Goal: Information Seeking & Learning: Check status

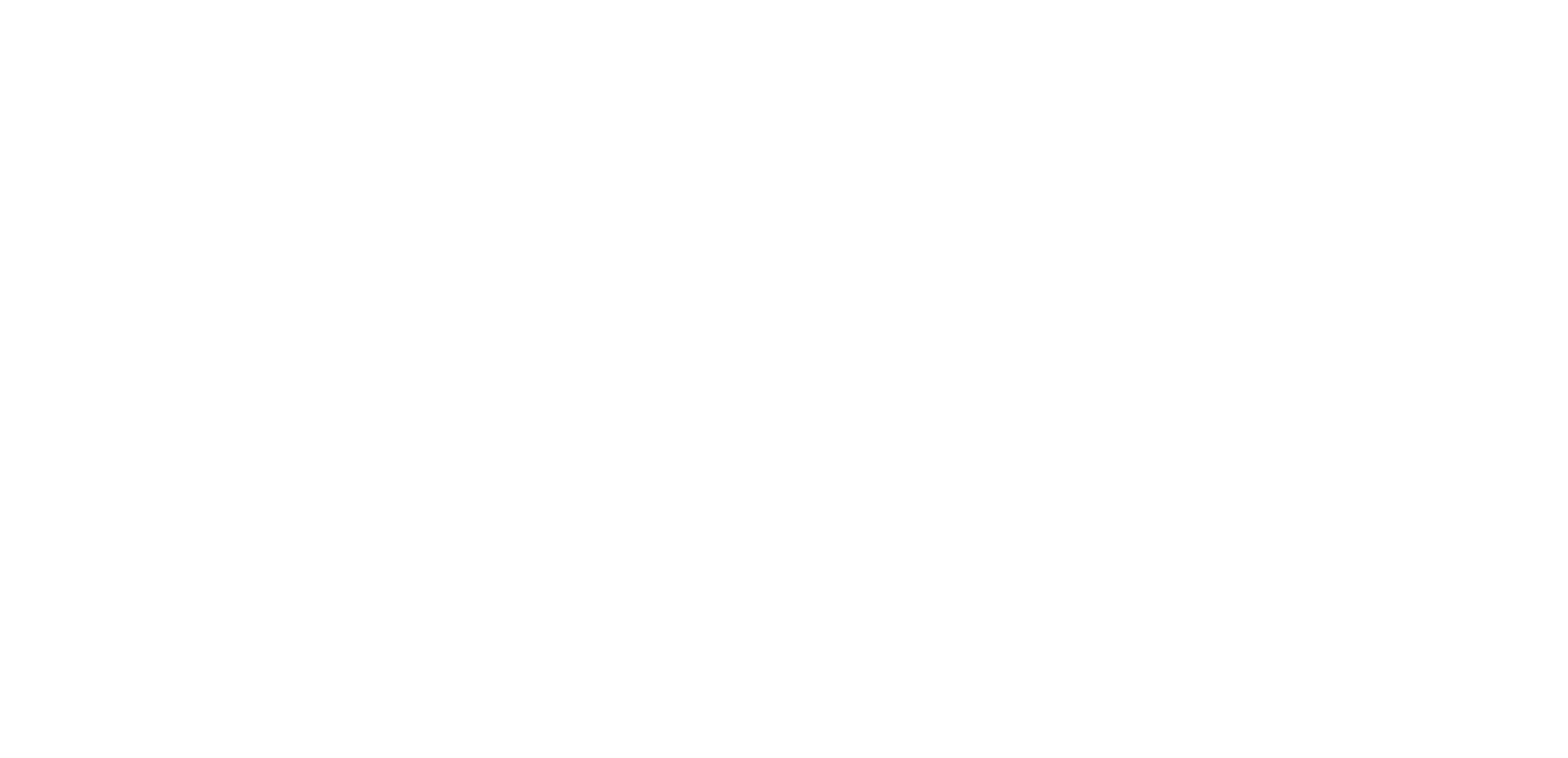
select select
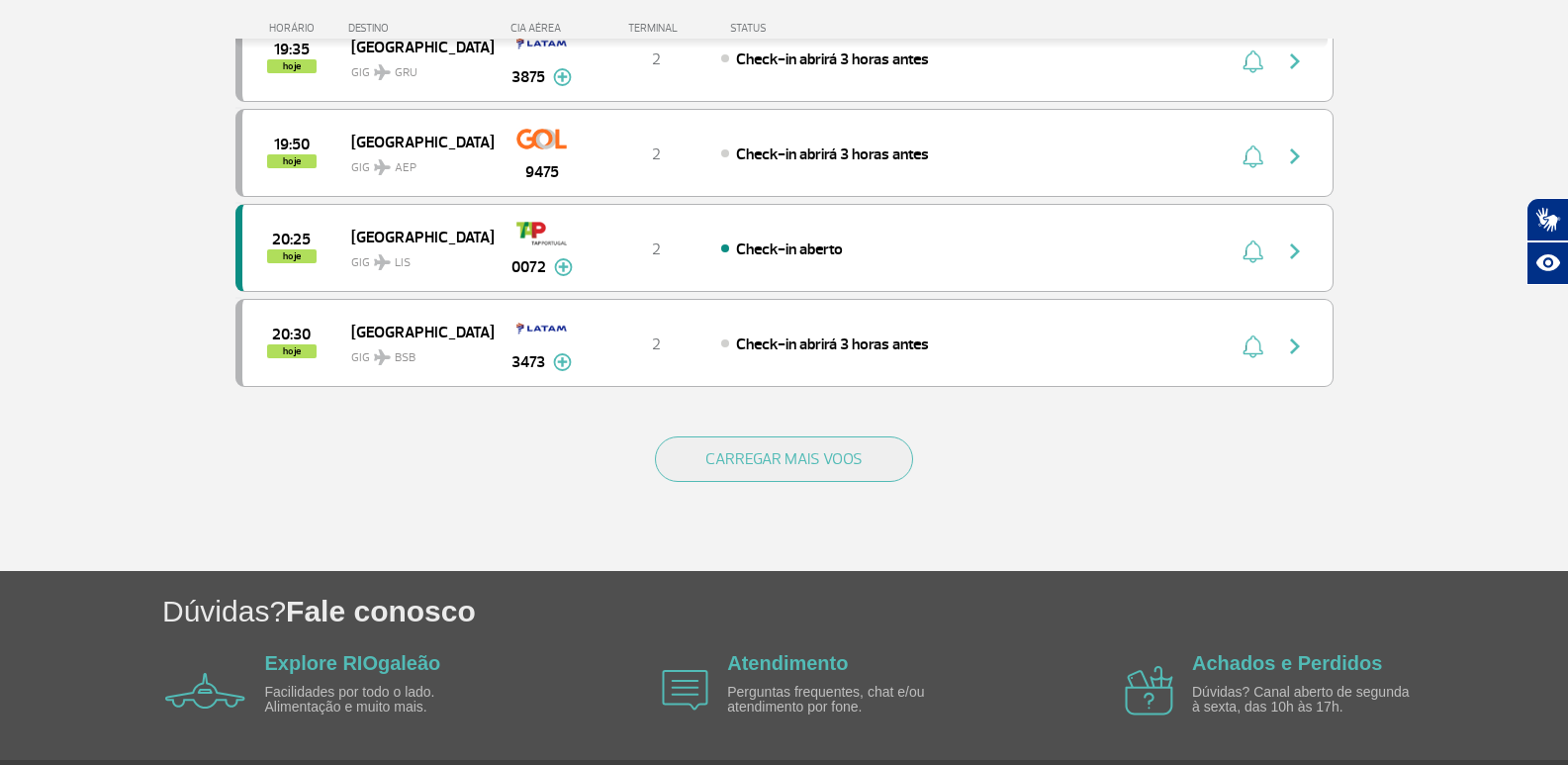
scroll to position [1816, 0]
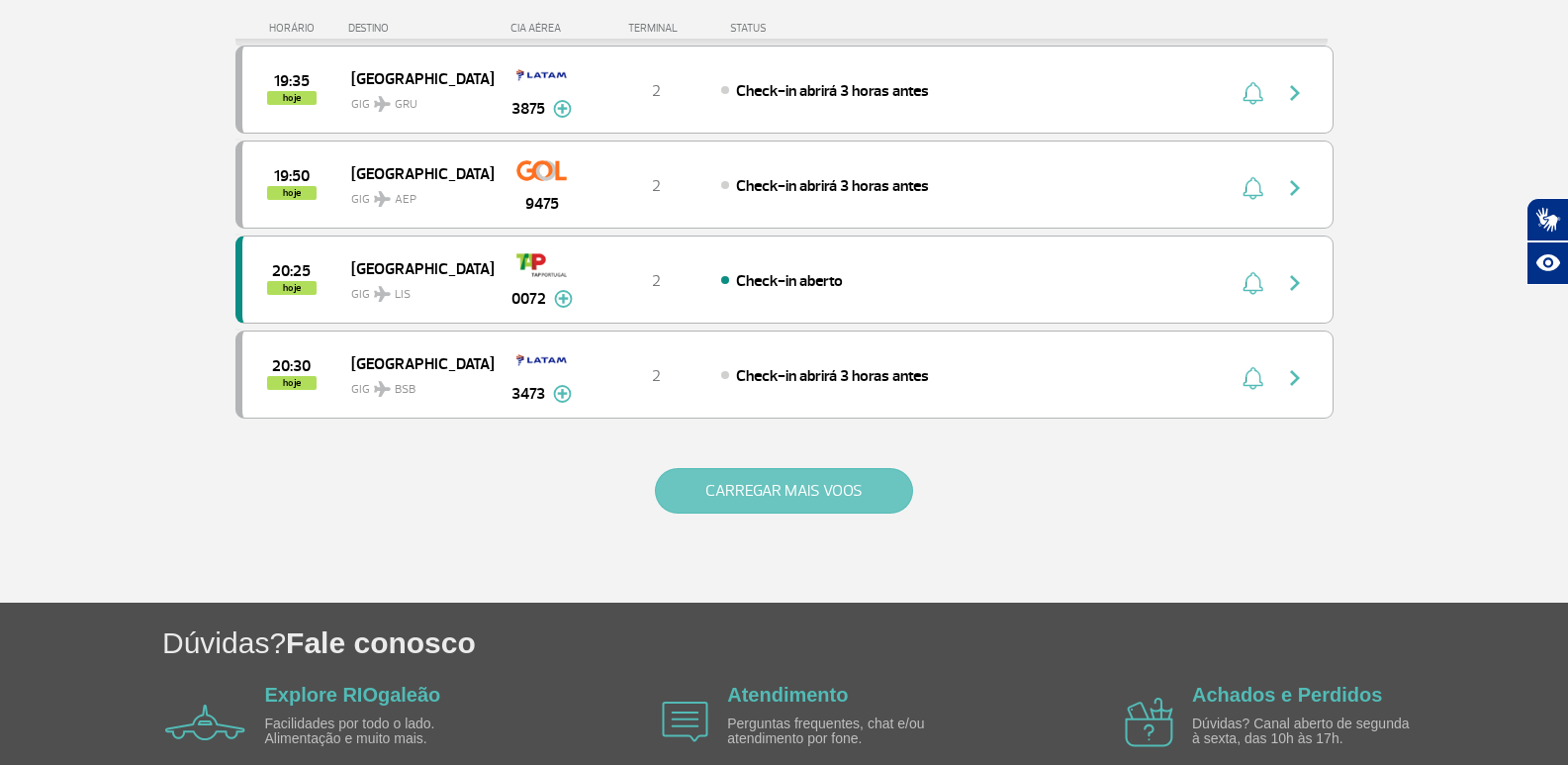
click at [839, 483] on button "CARREGAR MAIS VOOS" at bounding box center [783, 491] width 258 height 46
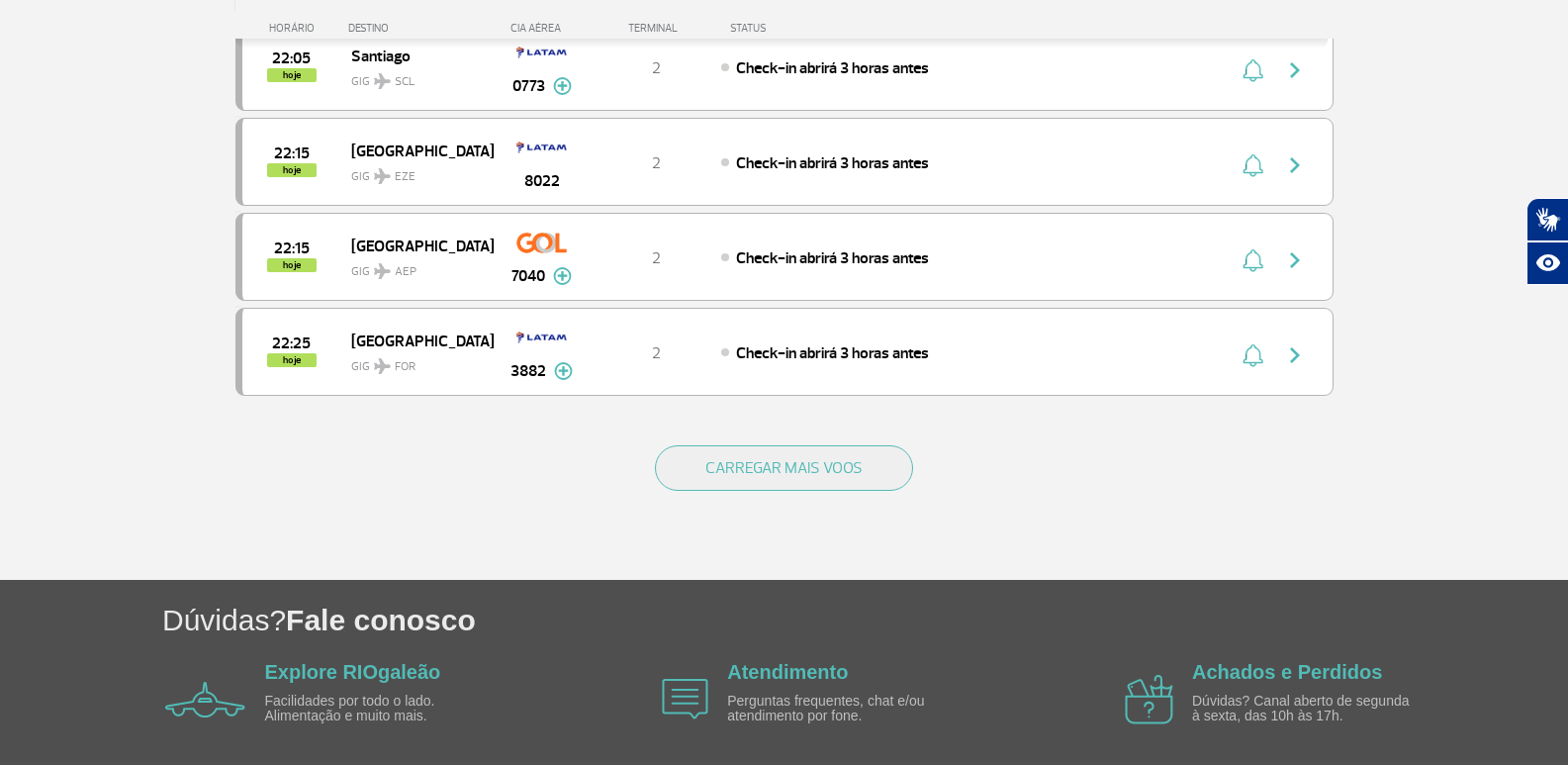
scroll to position [3794, 0]
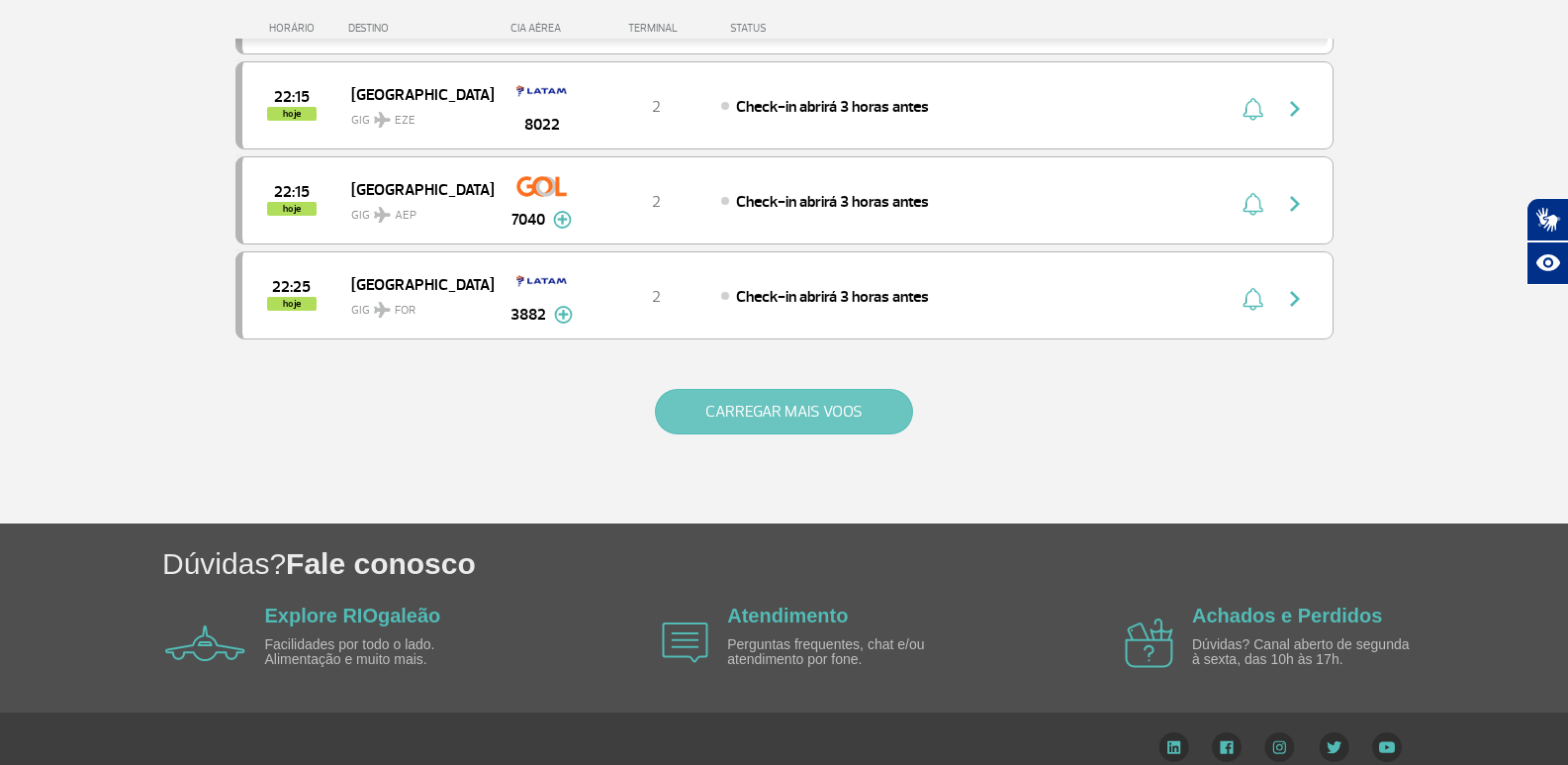
click at [801, 423] on button "CARREGAR MAIS VOOS" at bounding box center [783, 412] width 258 height 46
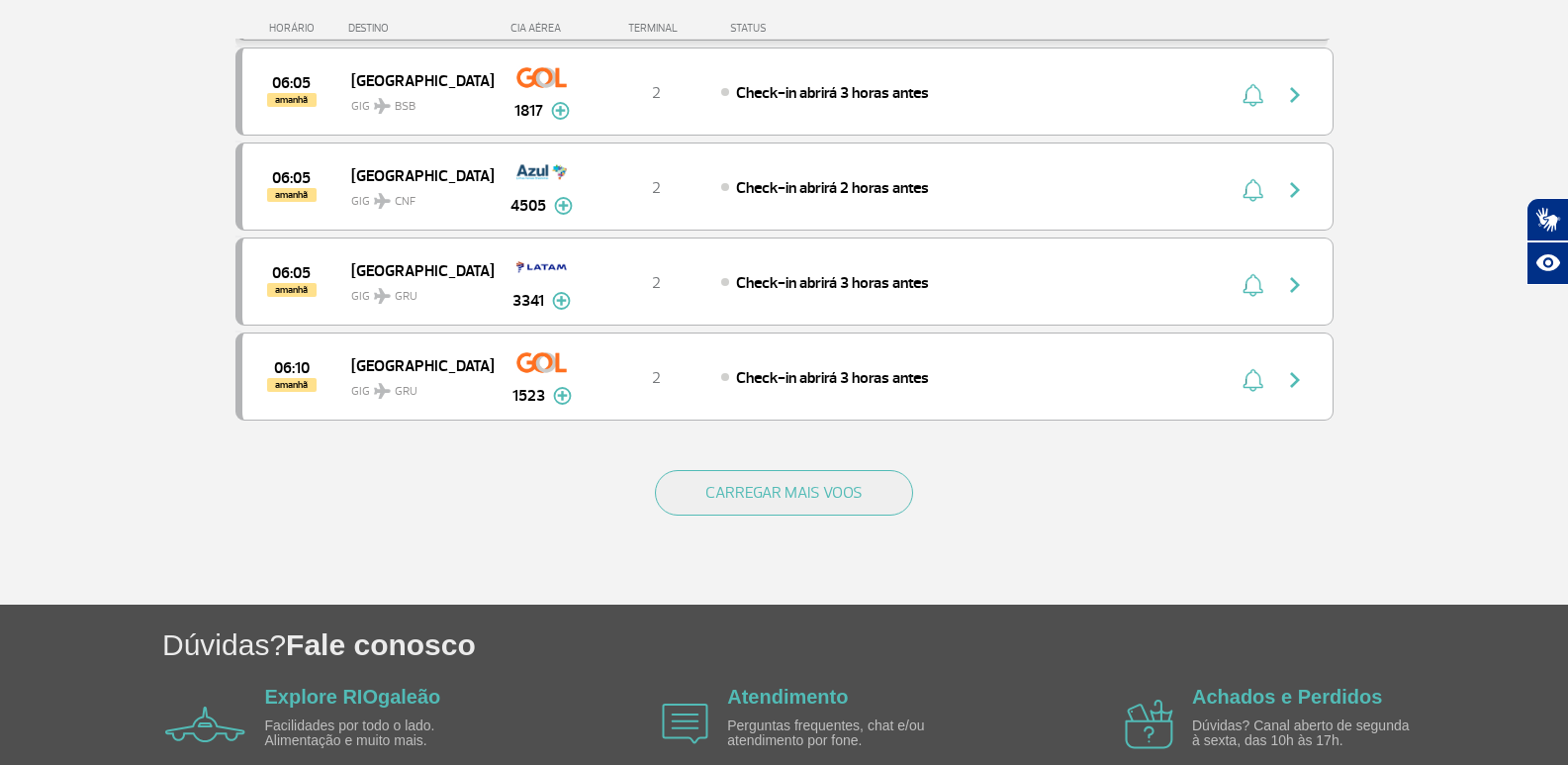
scroll to position [5699, 0]
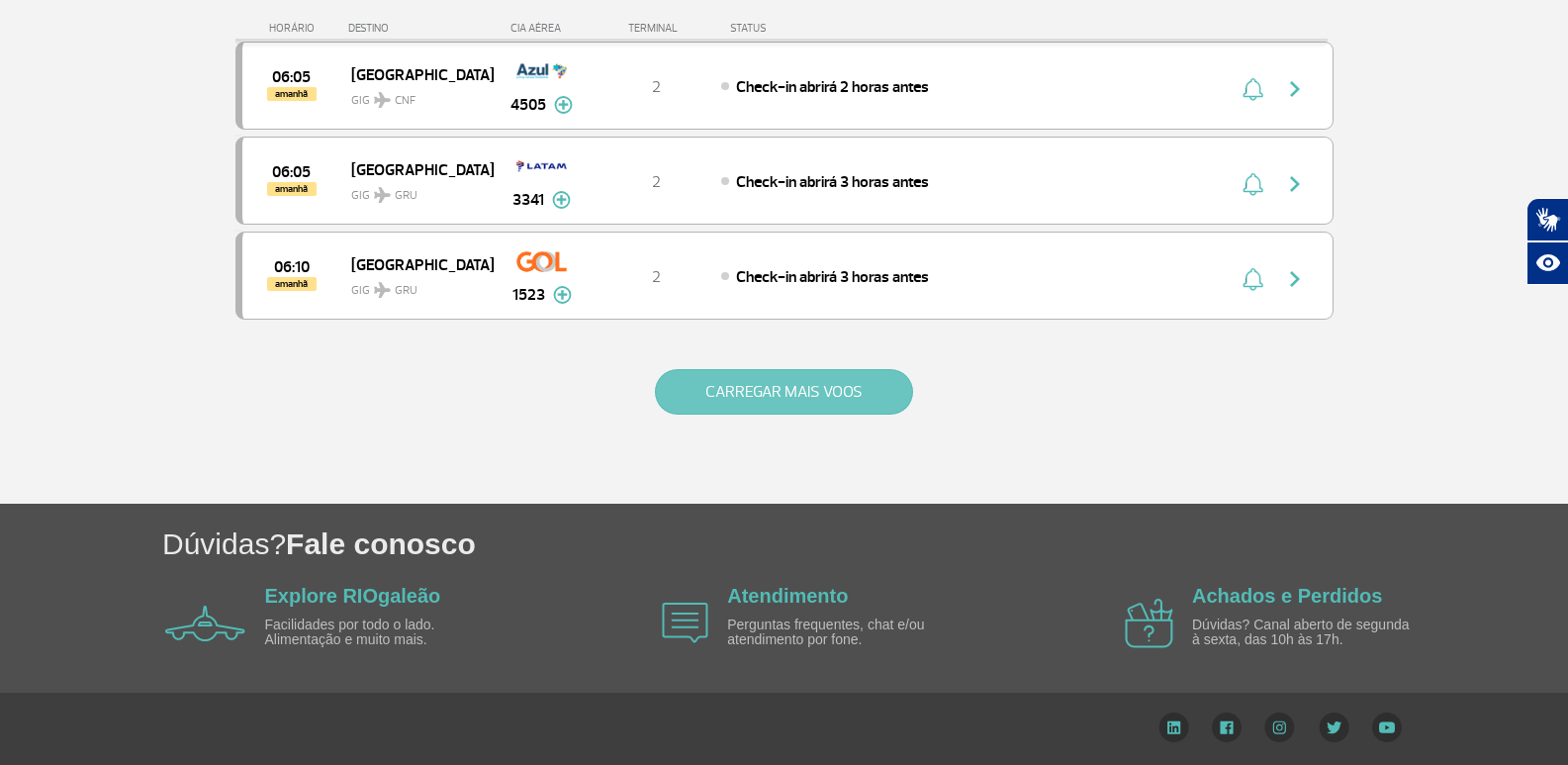
drag, startPoint x: 817, startPoint y: 349, endPoint x: 823, endPoint y: 371, distance: 22.8
click at [821, 364] on div "CARREGAR MAIS VOOS" at bounding box center [784, 424] width 1098 height 160
click at [842, 419] on div "CARREGAR MAIS VOOS" at bounding box center [784, 424] width 1098 height 160
click at [838, 403] on button "CARREGAR MAIS VOOS" at bounding box center [783, 392] width 258 height 46
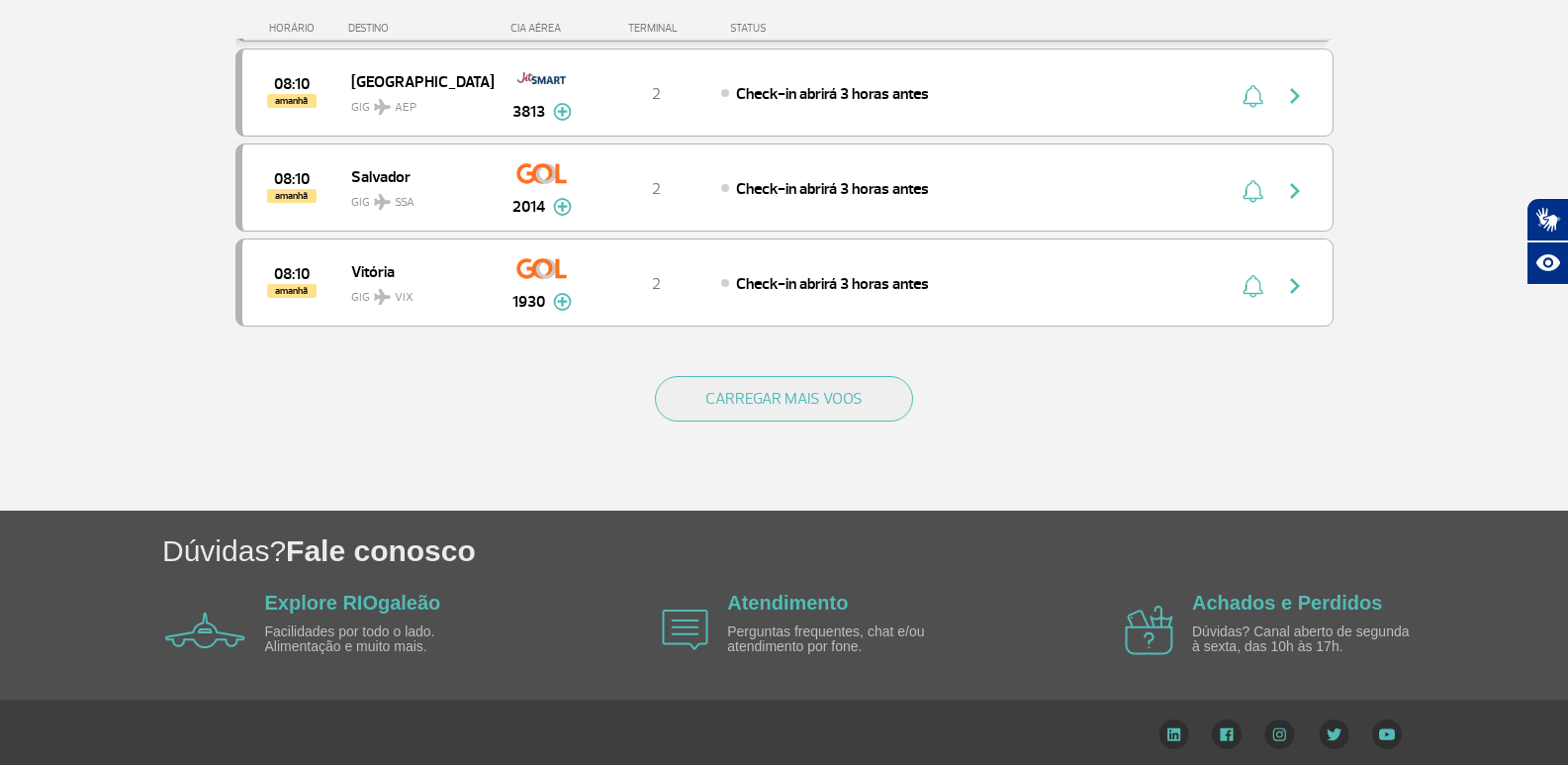
scroll to position [7598, 0]
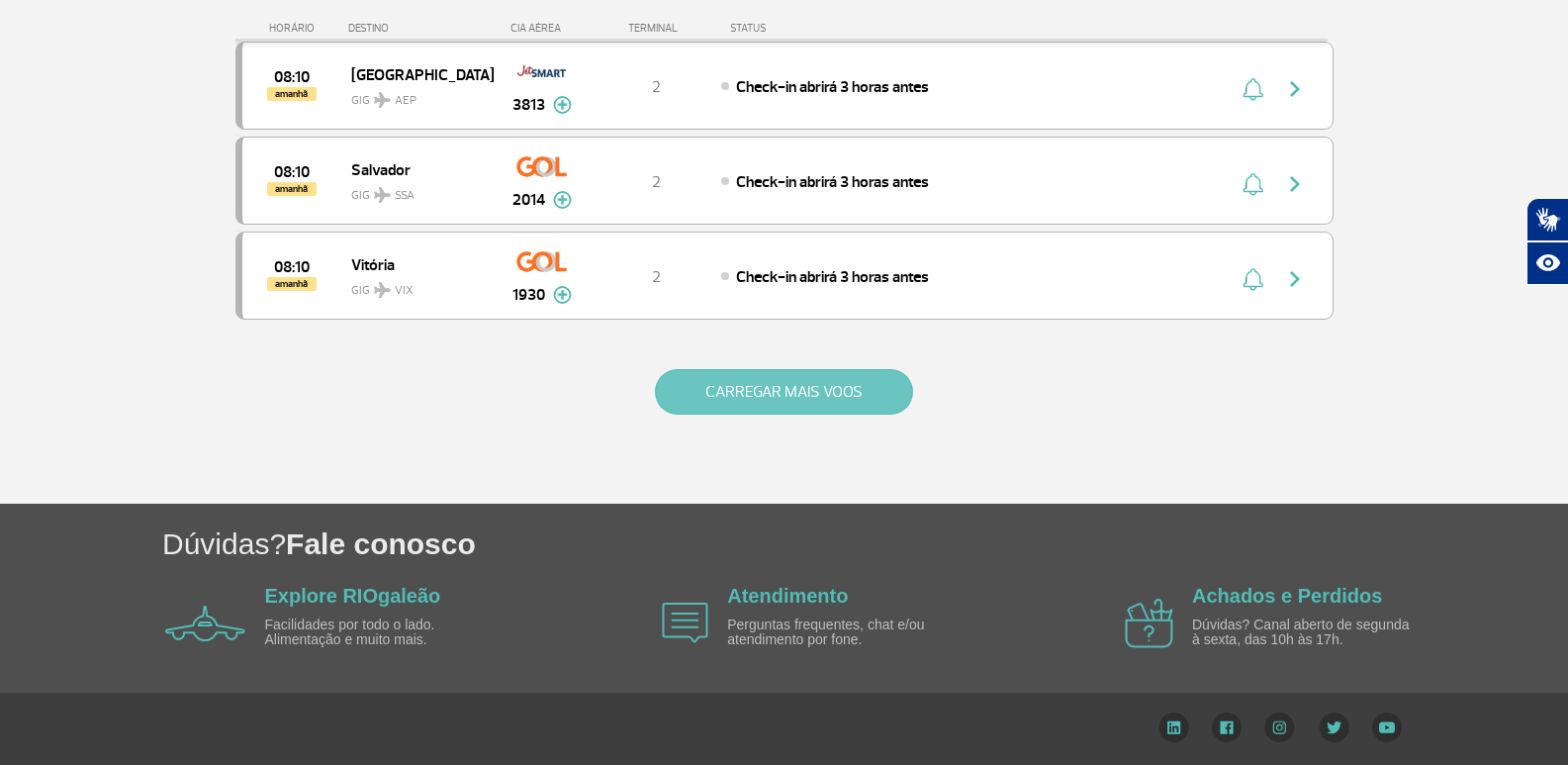
drag, startPoint x: 753, startPoint y: 352, endPoint x: 753, endPoint y: 383, distance: 31.0
click at [753, 377] on div "CARREGAR MAIS VOOS" at bounding box center [784, 424] width 1098 height 160
click at [753, 383] on button "CARREGAR MAIS VOOS" at bounding box center [783, 392] width 258 height 46
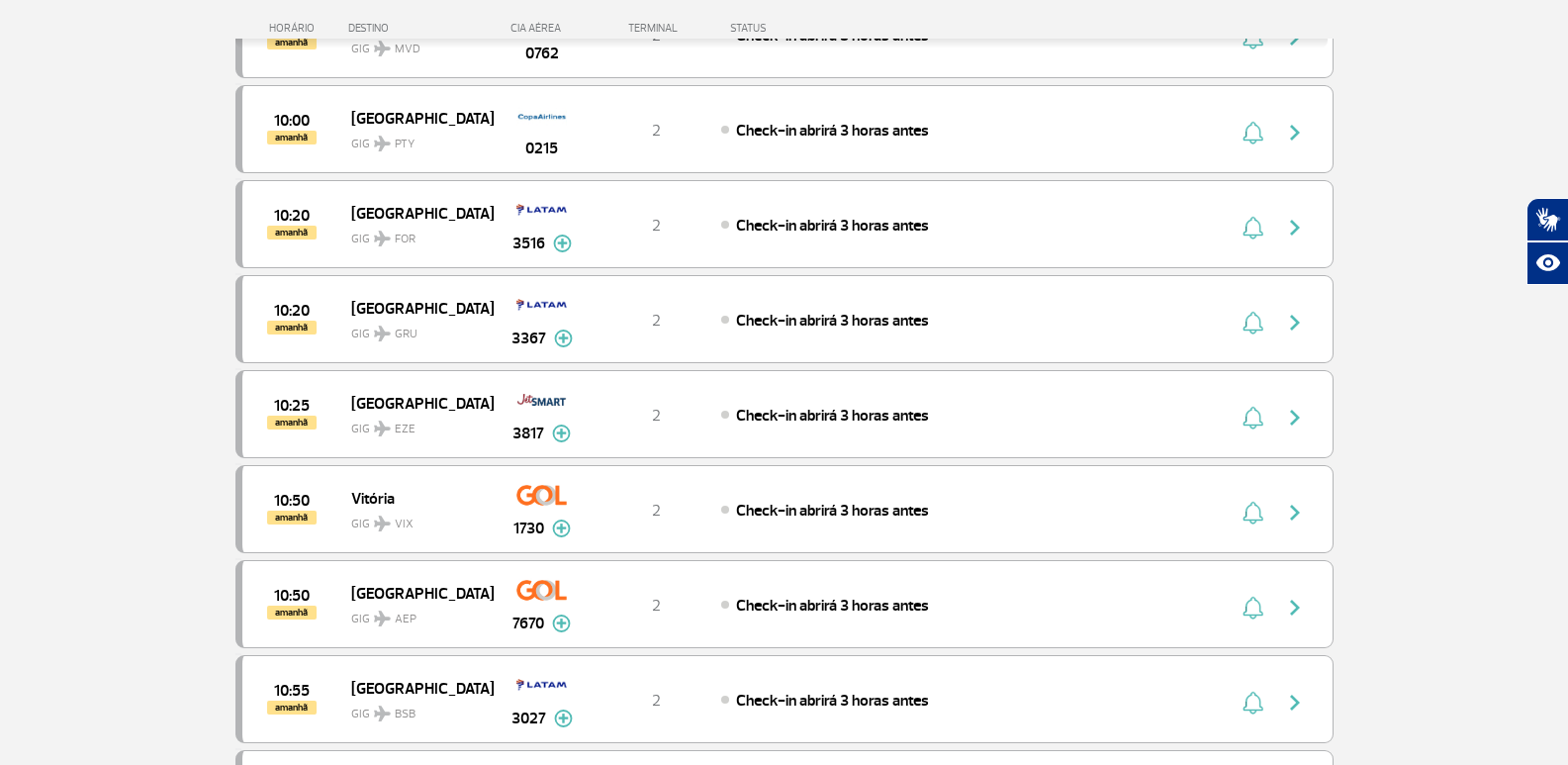
scroll to position [9497, 0]
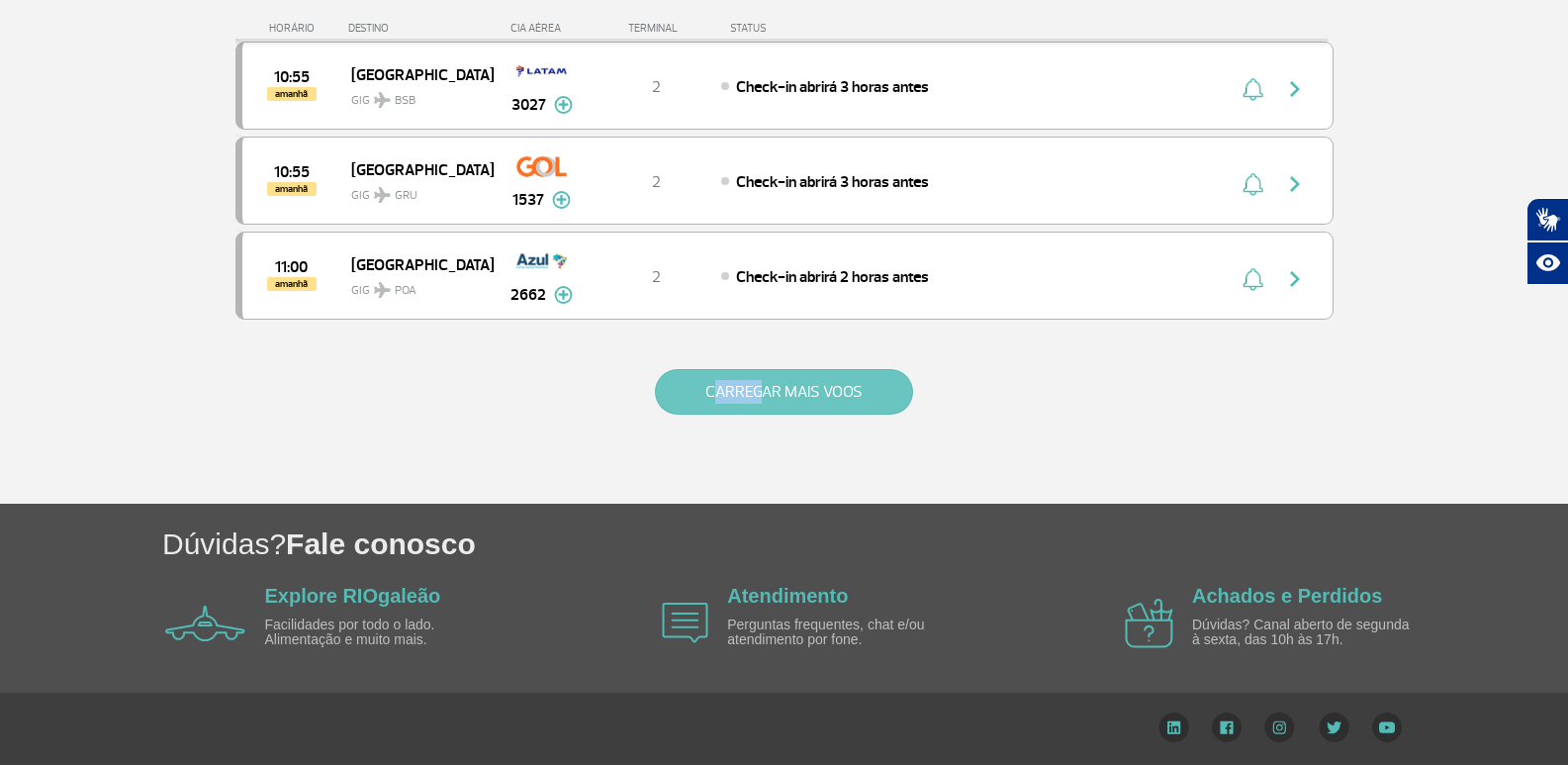
click at [840, 412] on button "CARREGAR MAIS VOOS" at bounding box center [783, 392] width 258 height 46
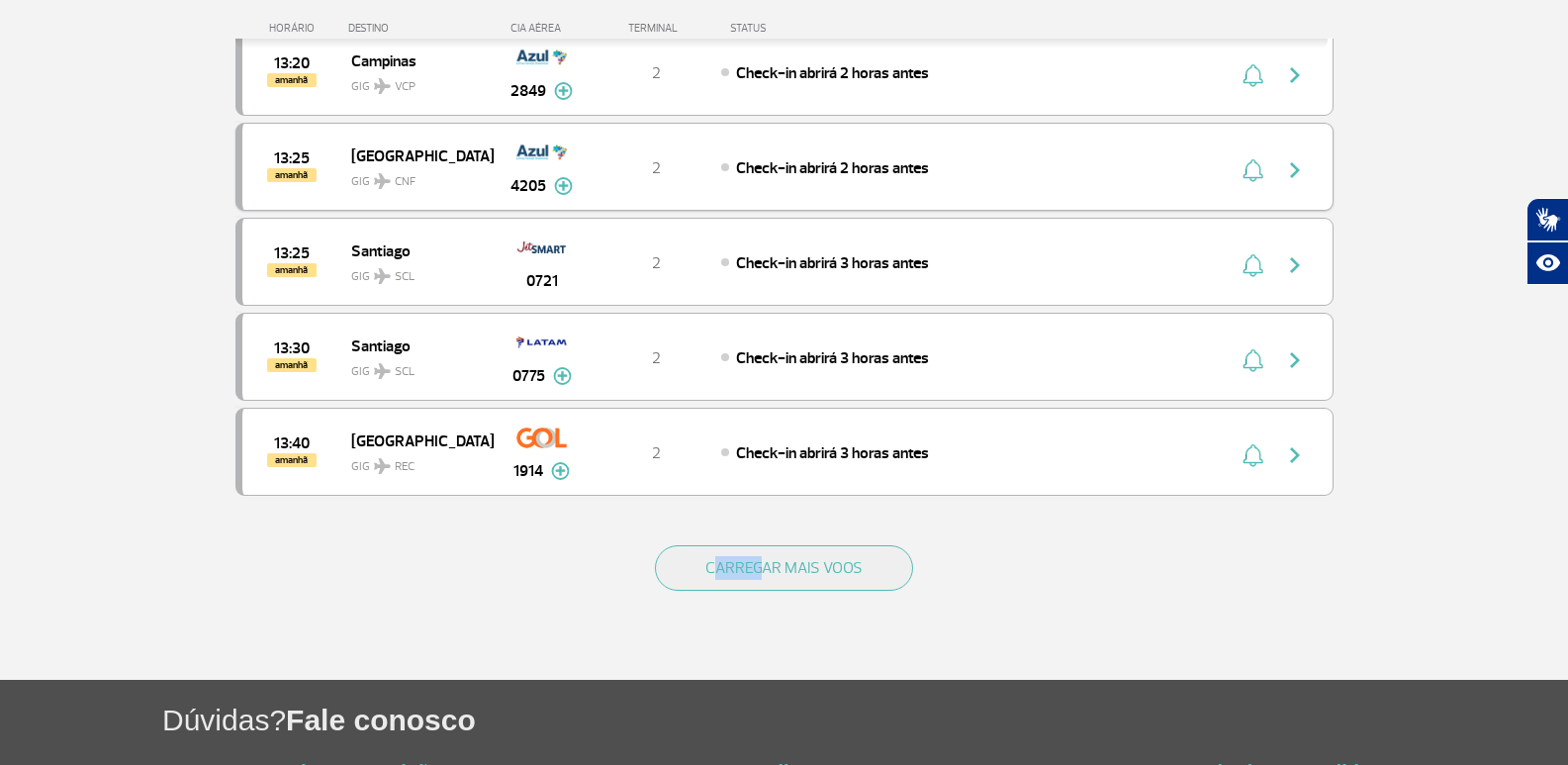
scroll to position [11396, 0]
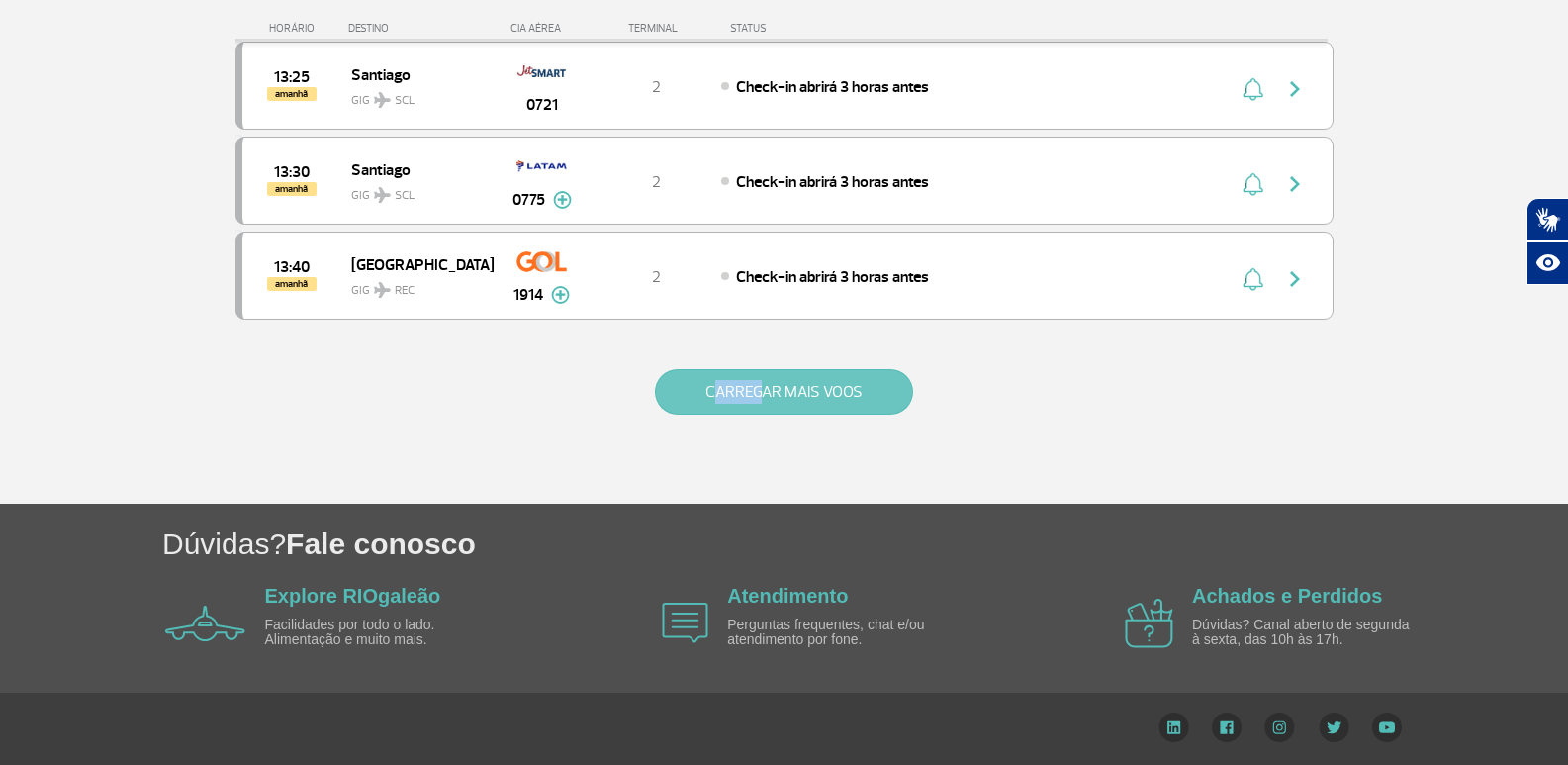
click at [737, 393] on button "CARREGAR MAIS VOOS" at bounding box center [783, 392] width 258 height 46
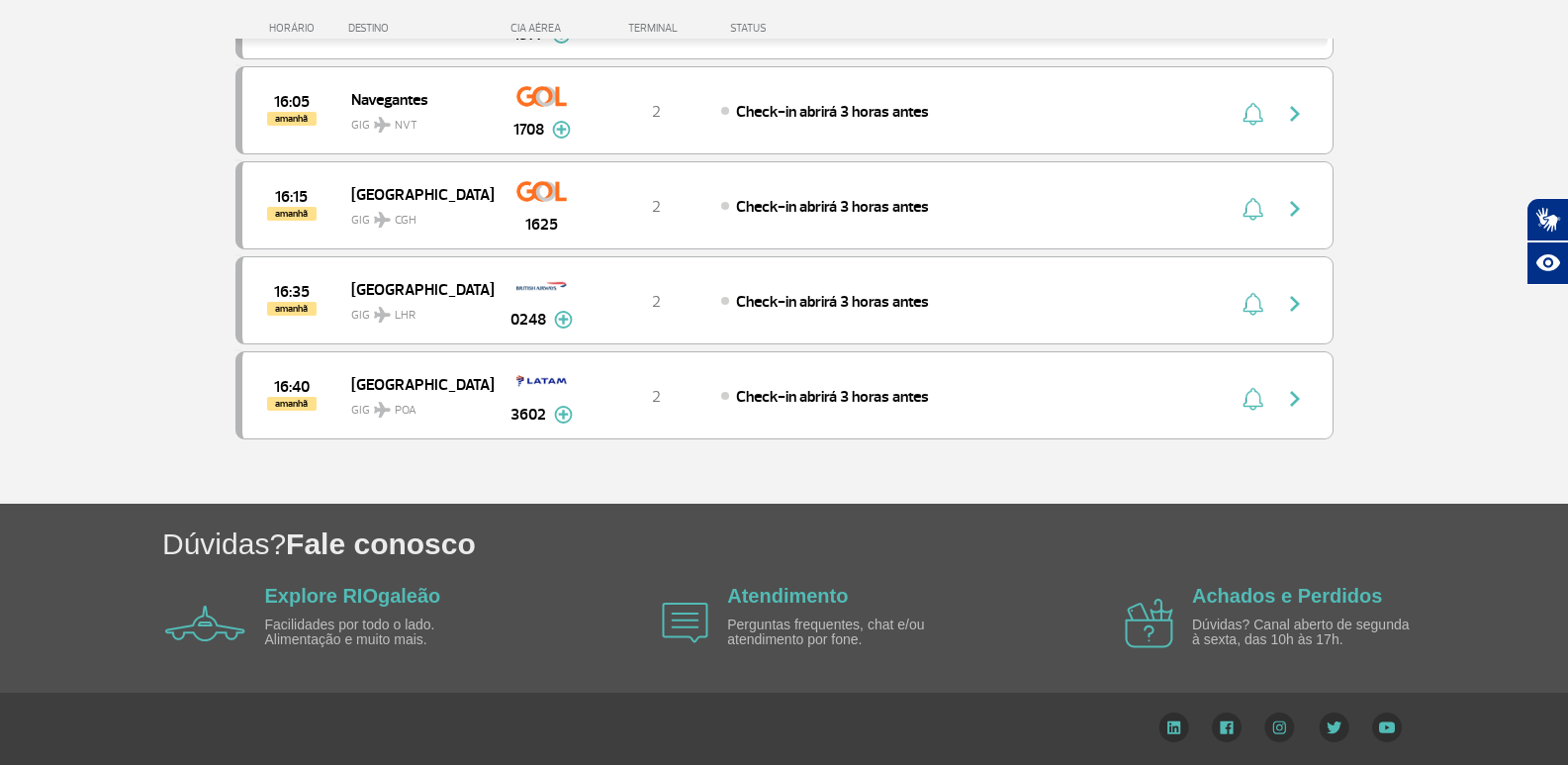
scroll to position [0, 0]
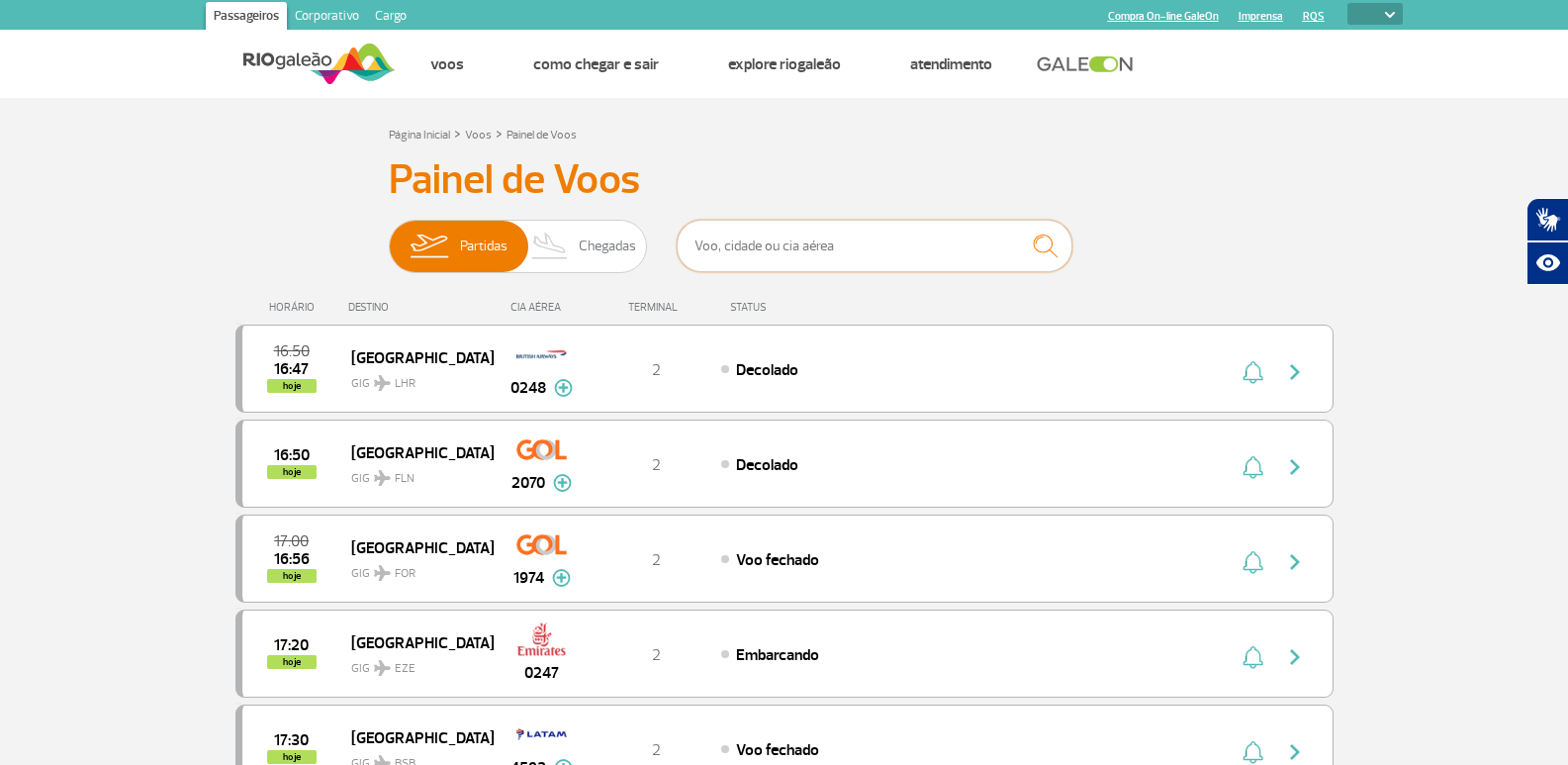
click at [827, 248] on input "text" at bounding box center [874, 245] width 396 height 53
type input "[GEOGRAPHIC_DATA]"
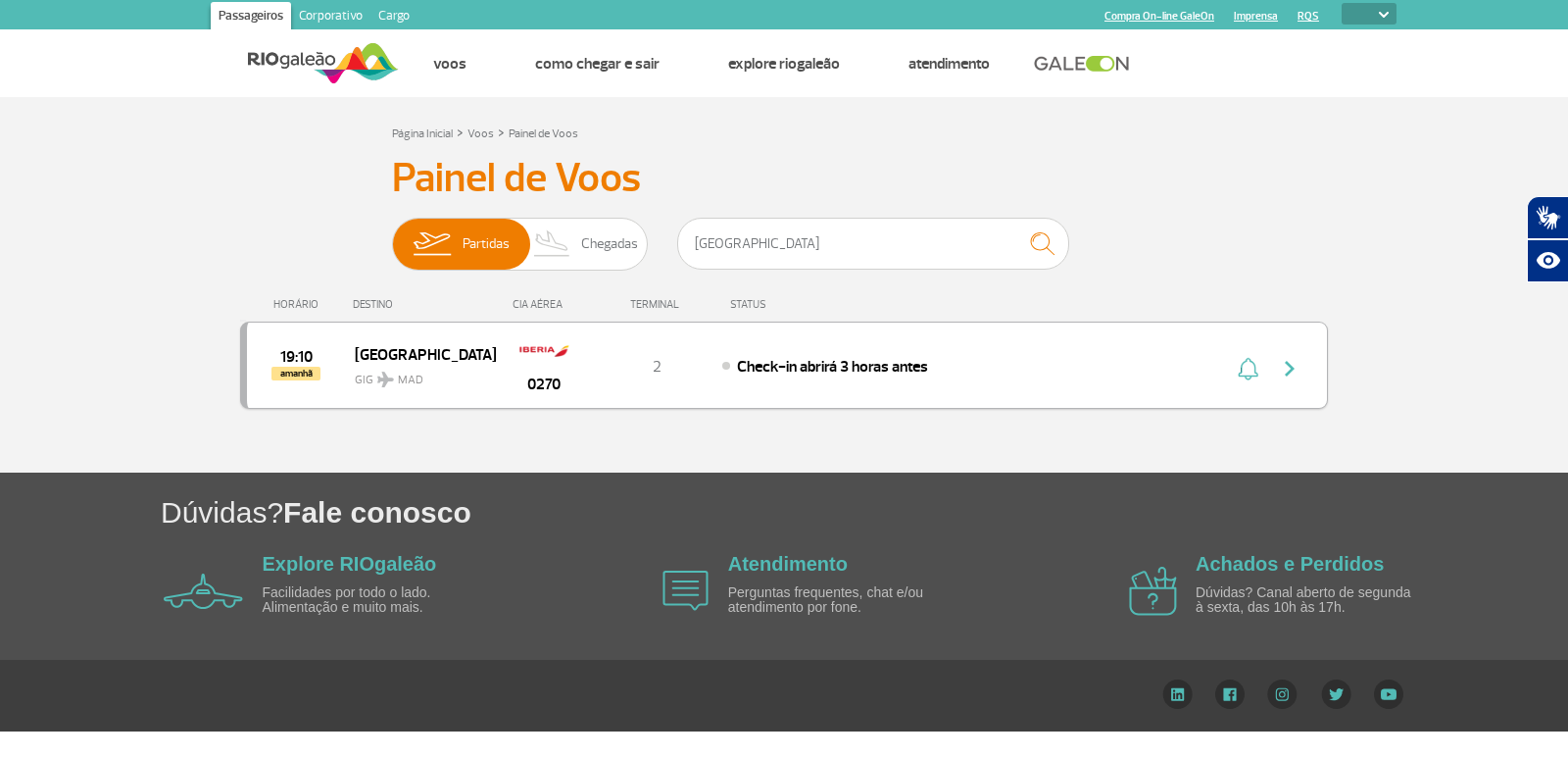
click at [412, 377] on span "MAD" at bounding box center [411, 380] width 26 height 18
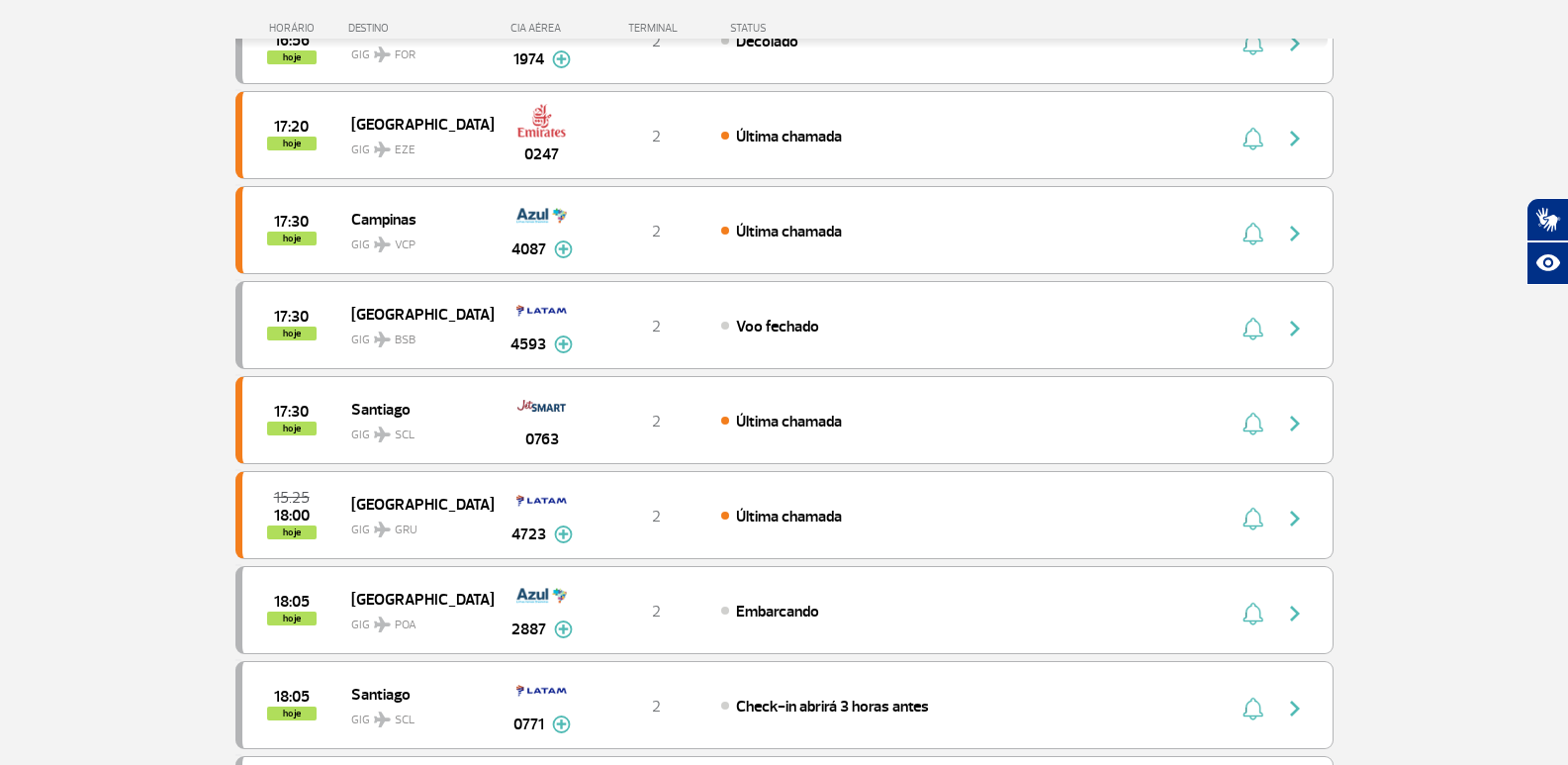
scroll to position [1915, 0]
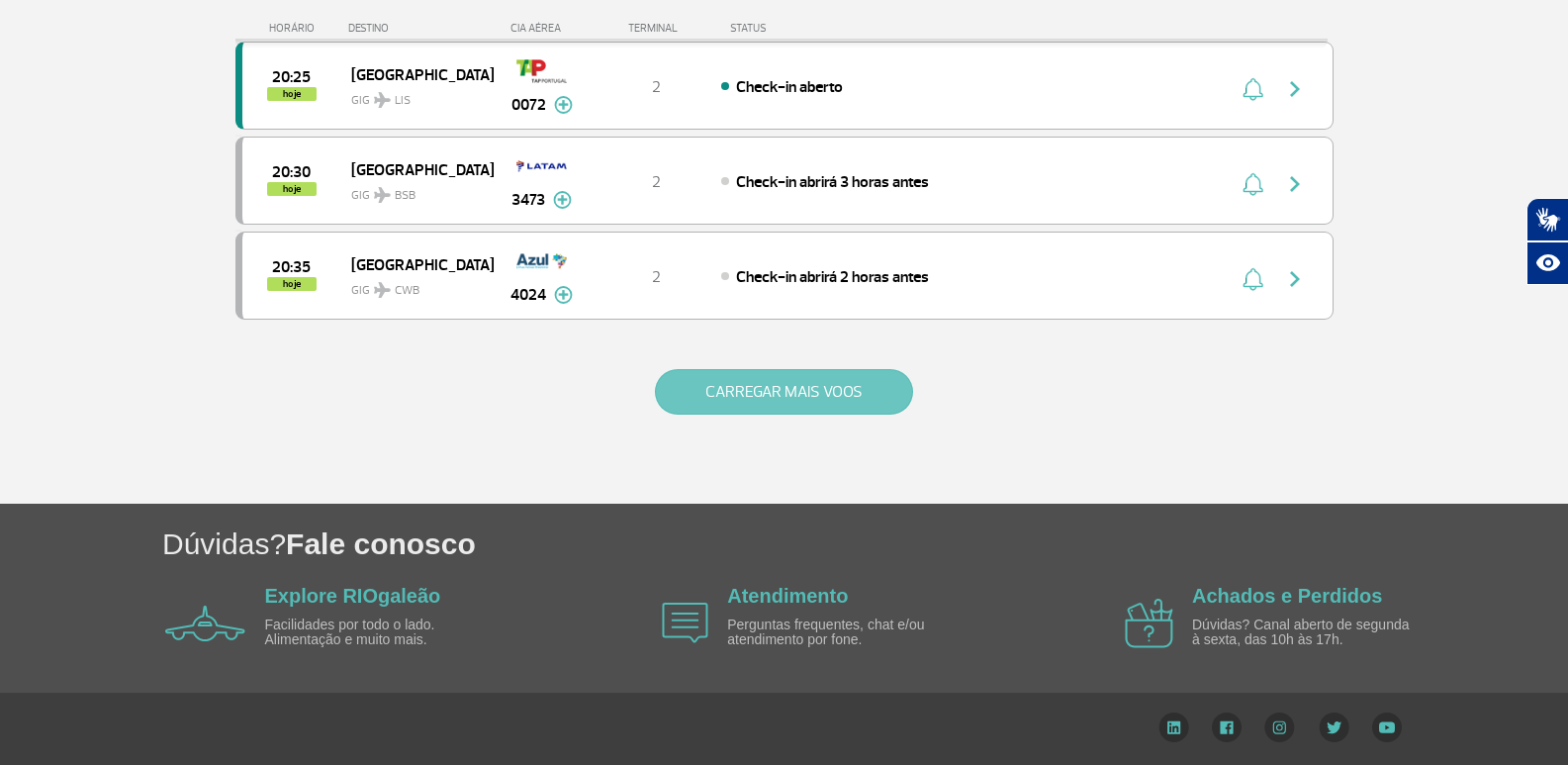
click at [761, 392] on button "CARREGAR MAIS VOOS" at bounding box center [783, 392] width 258 height 46
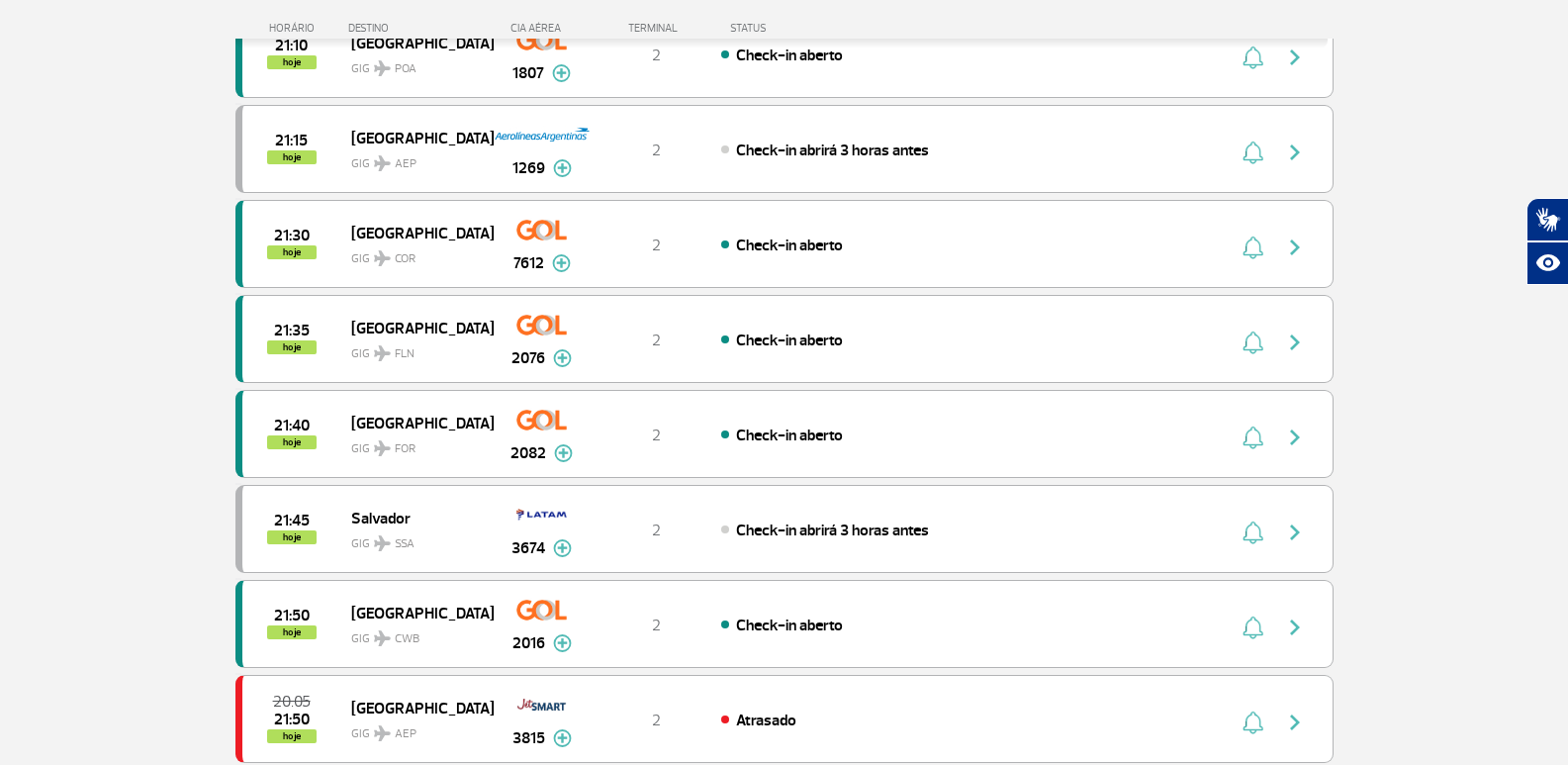
scroll to position [3814, 0]
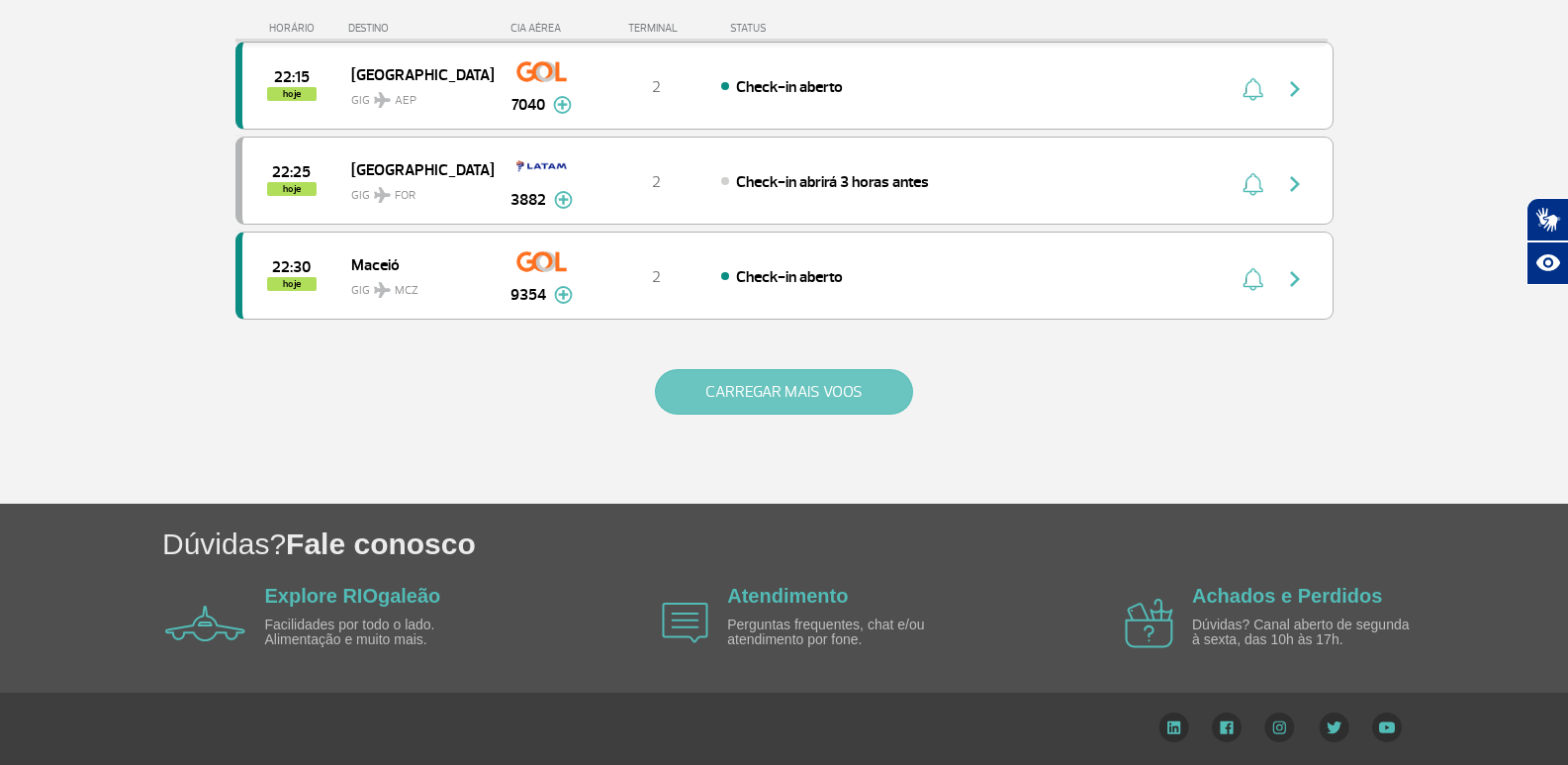
click at [787, 374] on button "CARREGAR MAIS VOOS" at bounding box center [783, 392] width 258 height 46
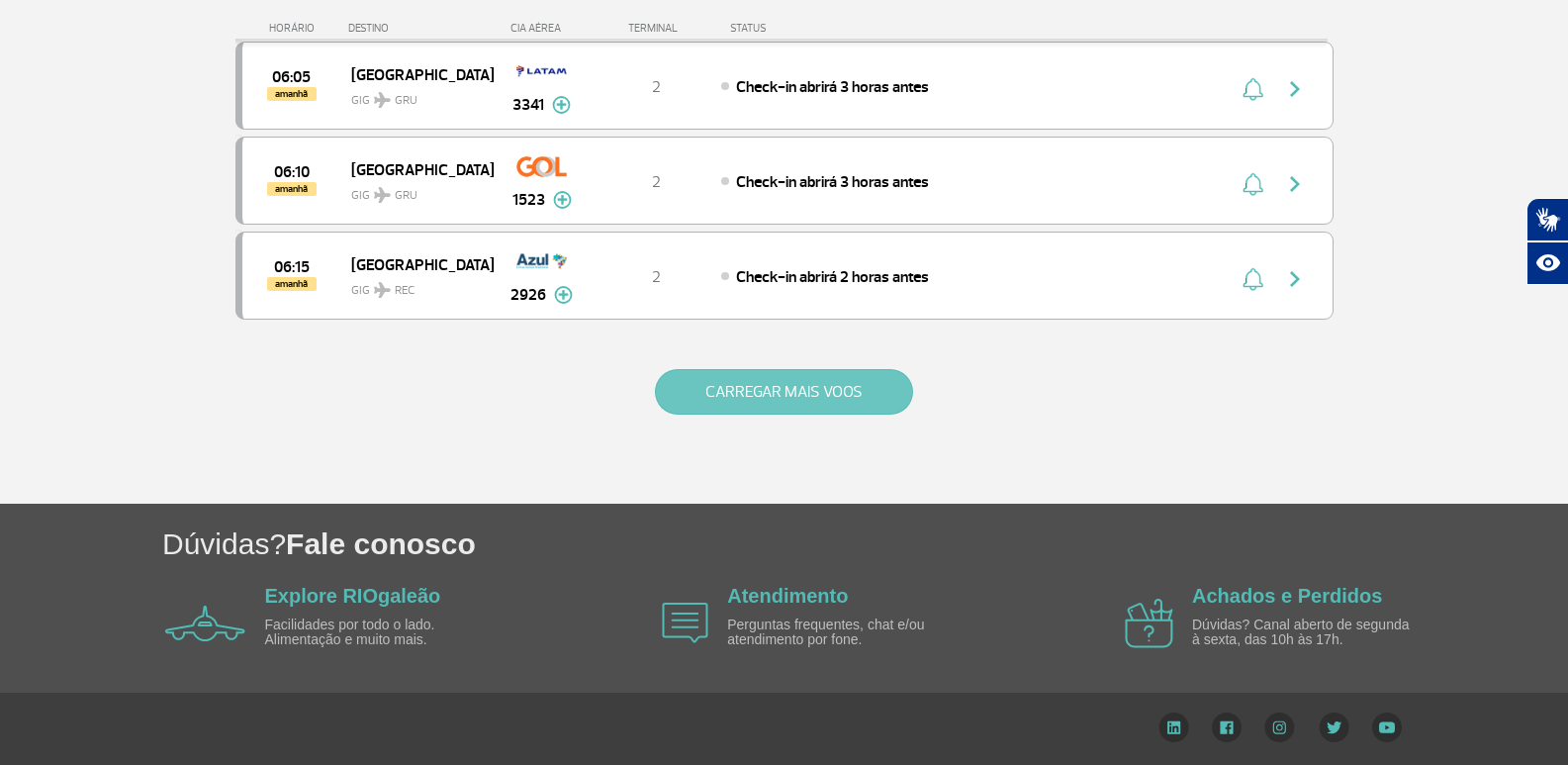
click at [708, 394] on button "CARREGAR MAIS VOOS" at bounding box center [783, 392] width 258 height 46
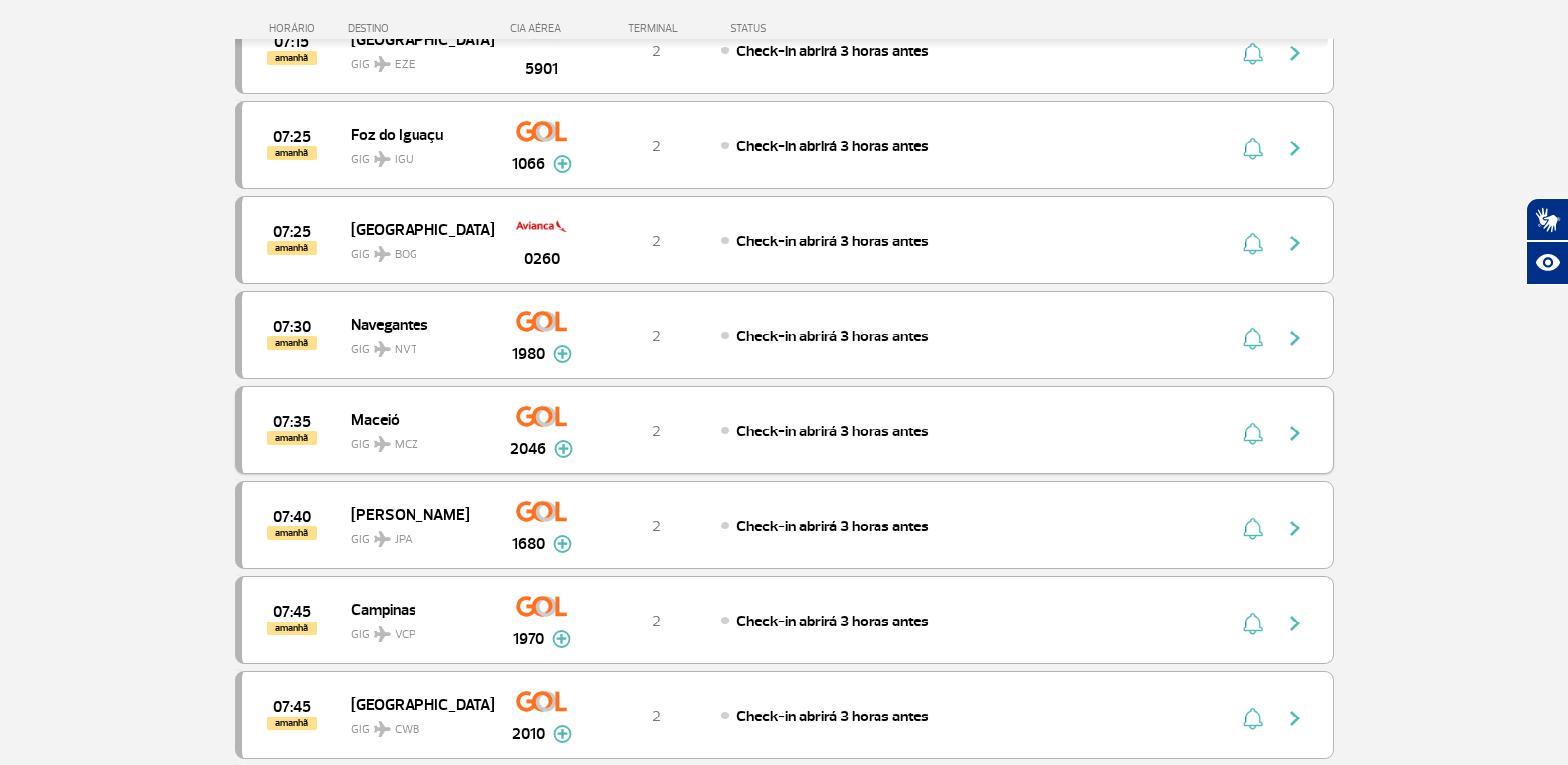
scroll to position [7578, 0]
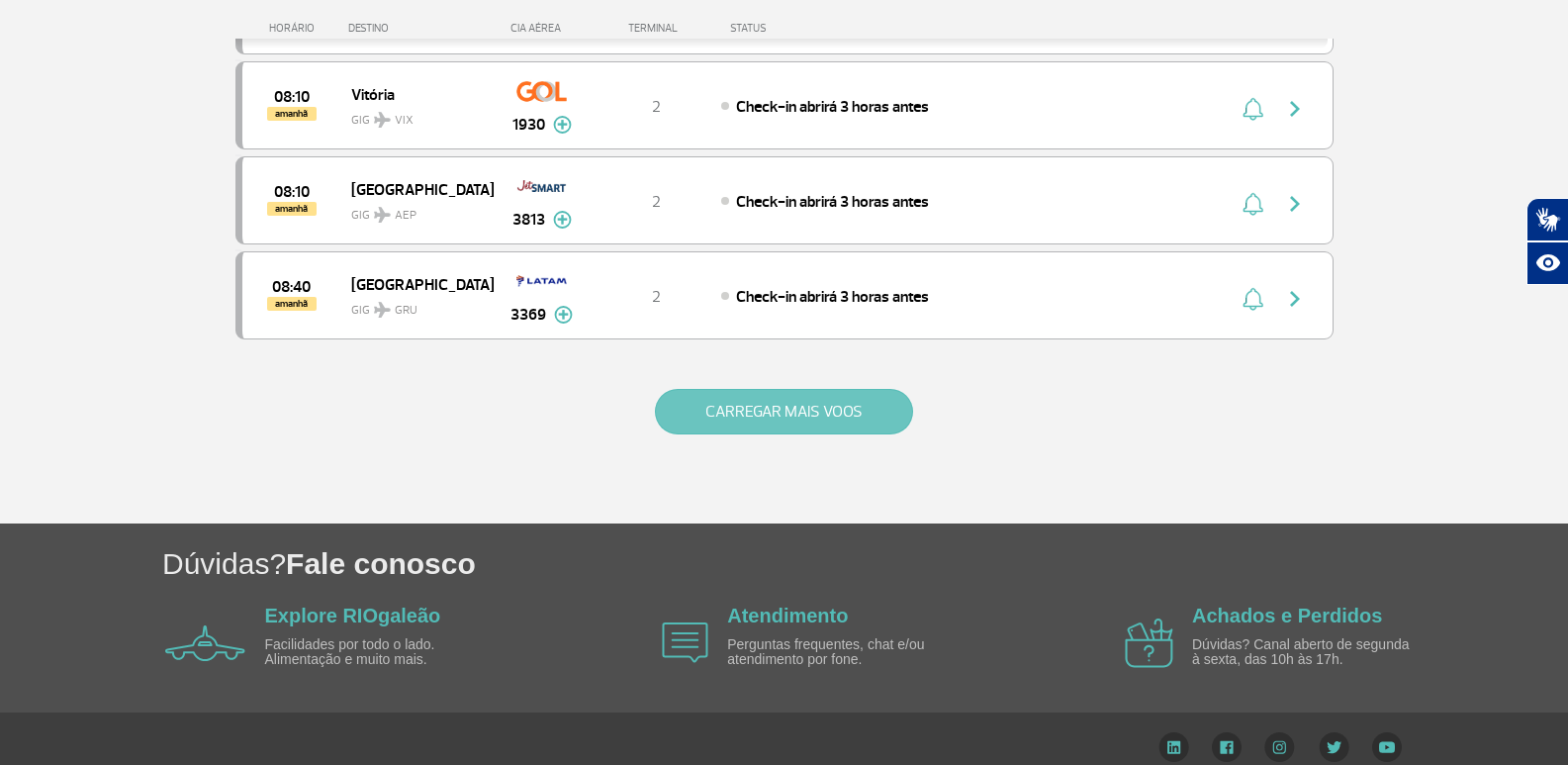
click at [696, 420] on button "CARREGAR MAIS VOOS" at bounding box center [783, 412] width 258 height 46
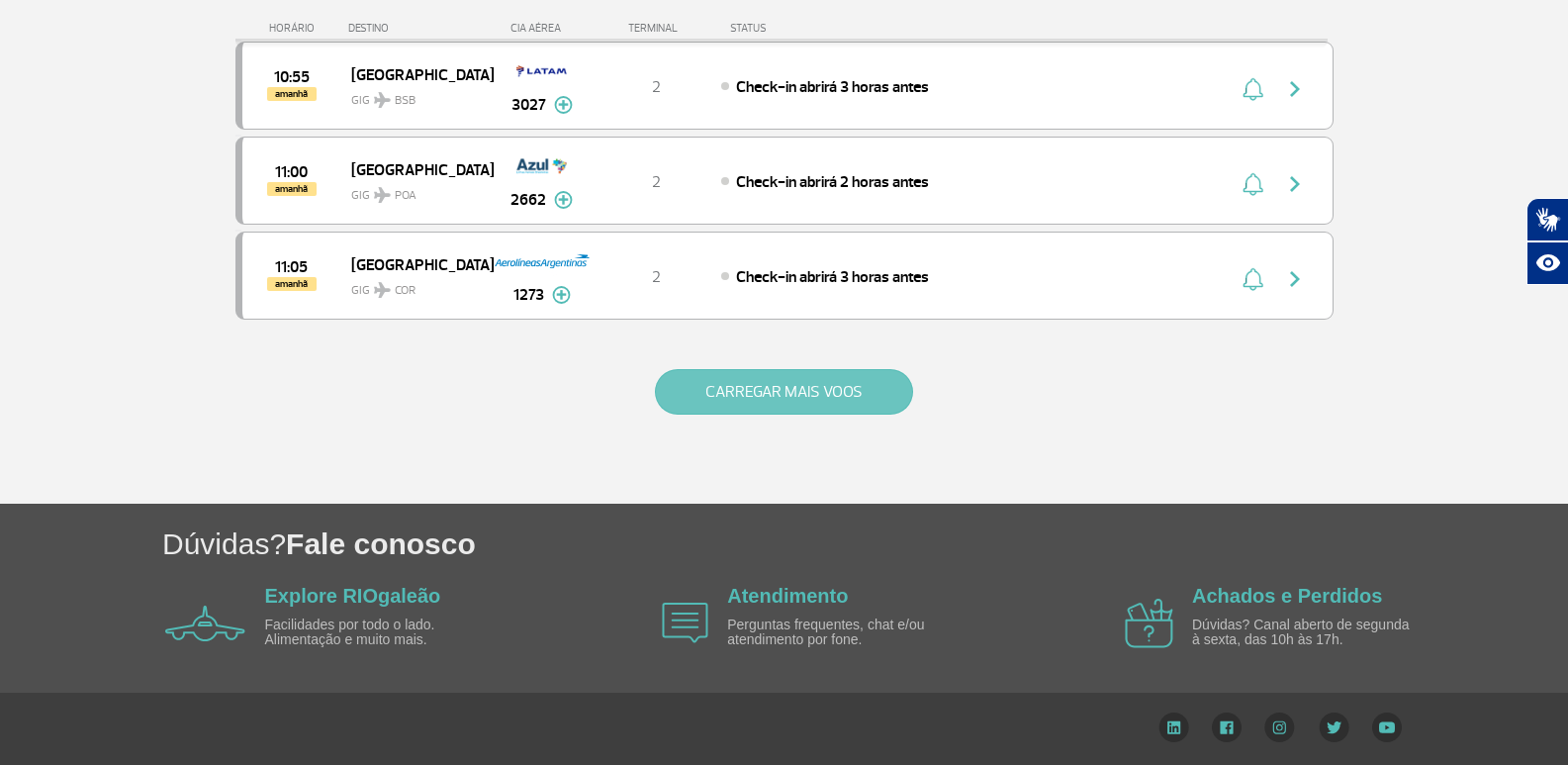
click at [770, 388] on button "CARREGAR MAIS VOOS" at bounding box center [783, 392] width 258 height 46
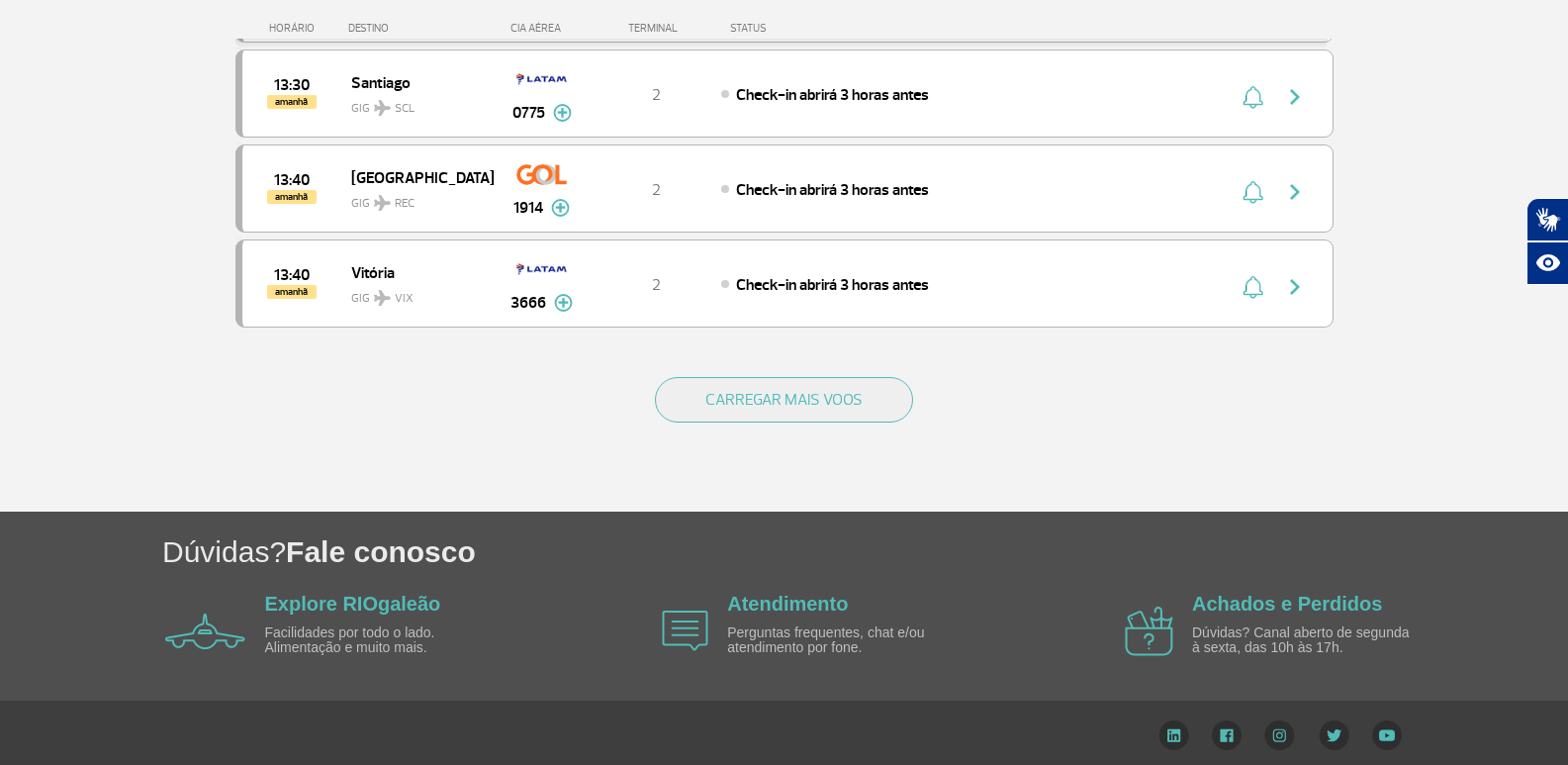
scroll to position [11396, 0]
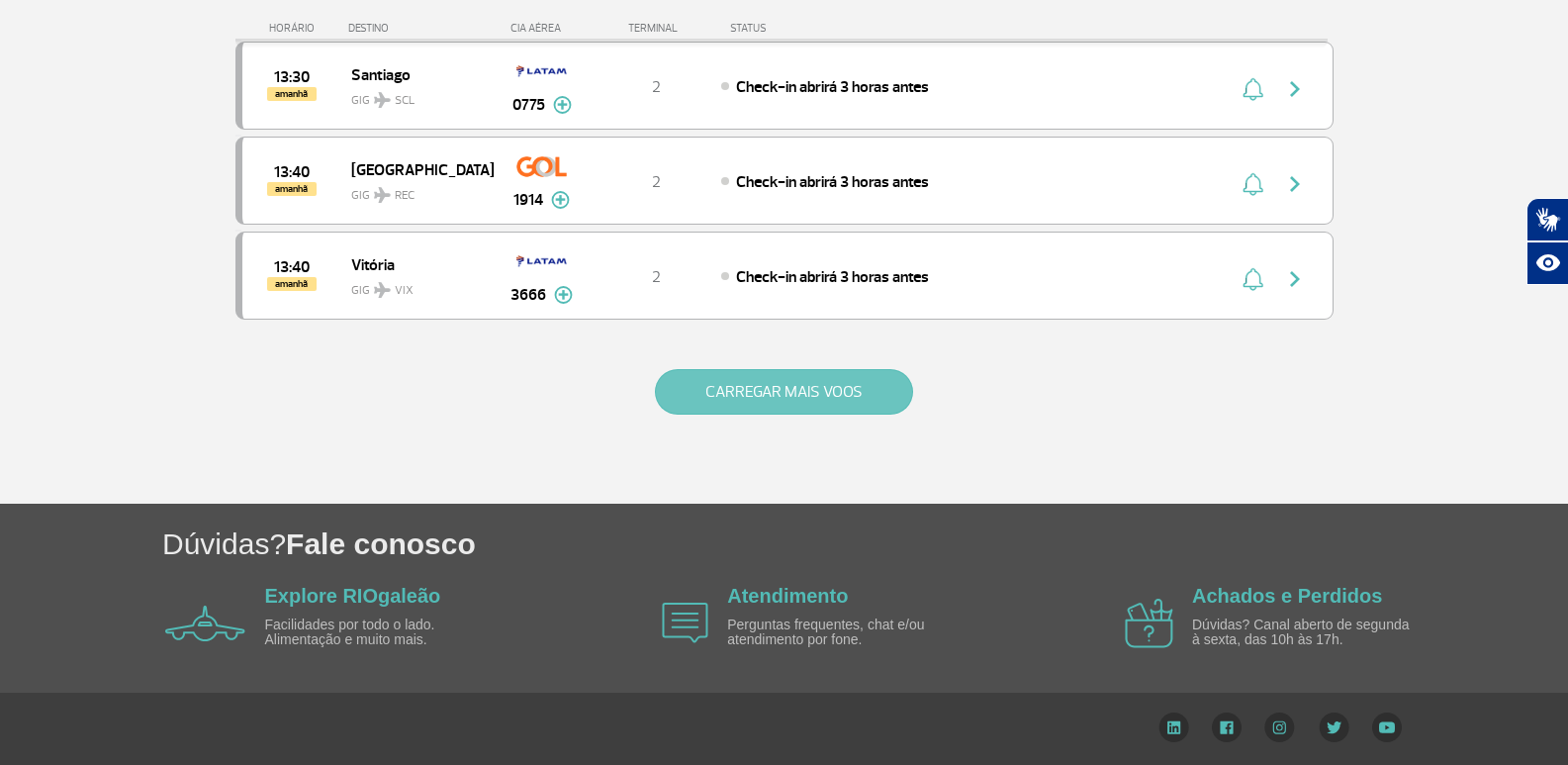
click at [733, 379] on button "CARREGAR MAIS VOOS" at bounding box center [783, 392] width 258 height 46
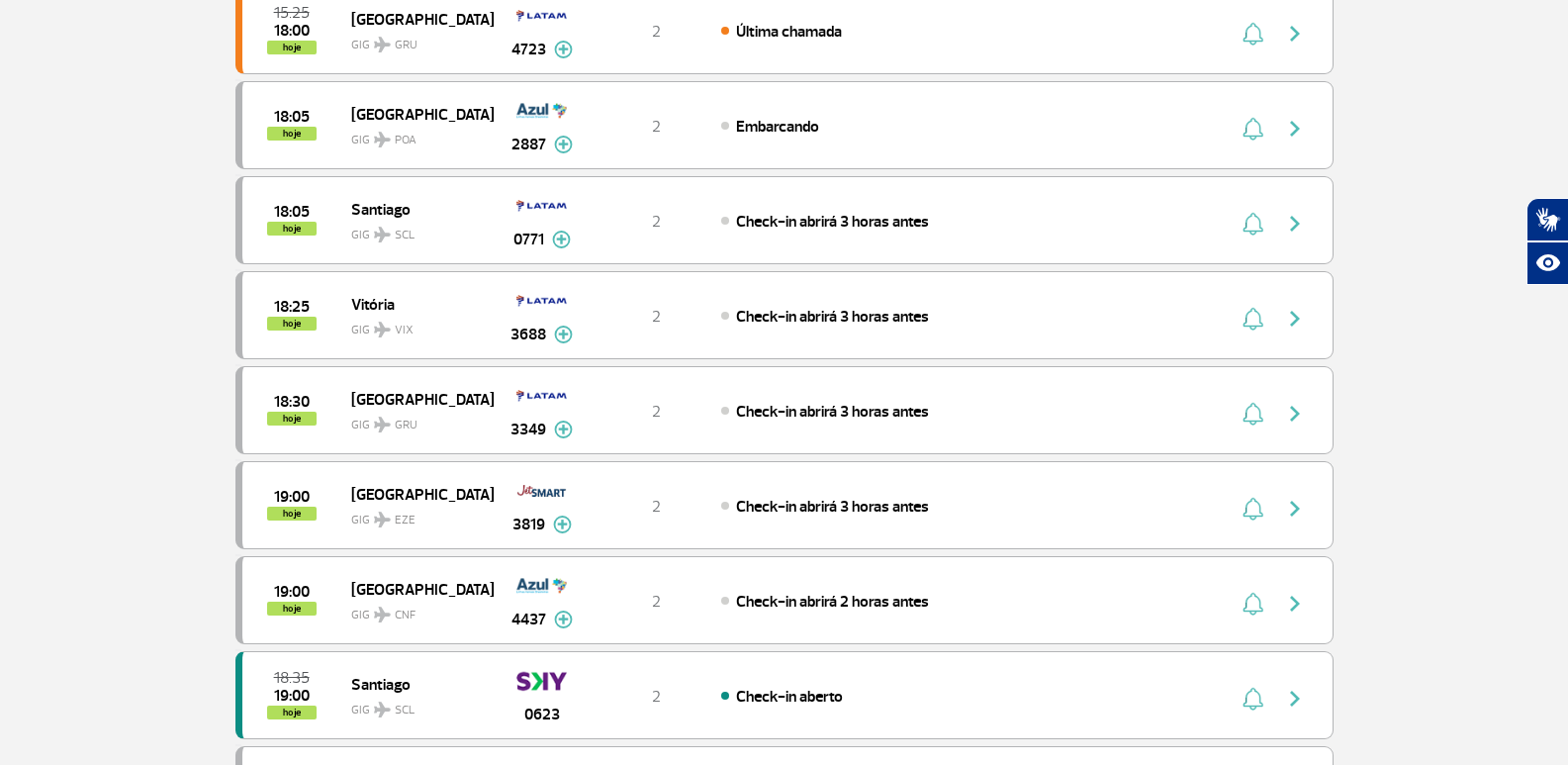
scroll to position [0, 0]
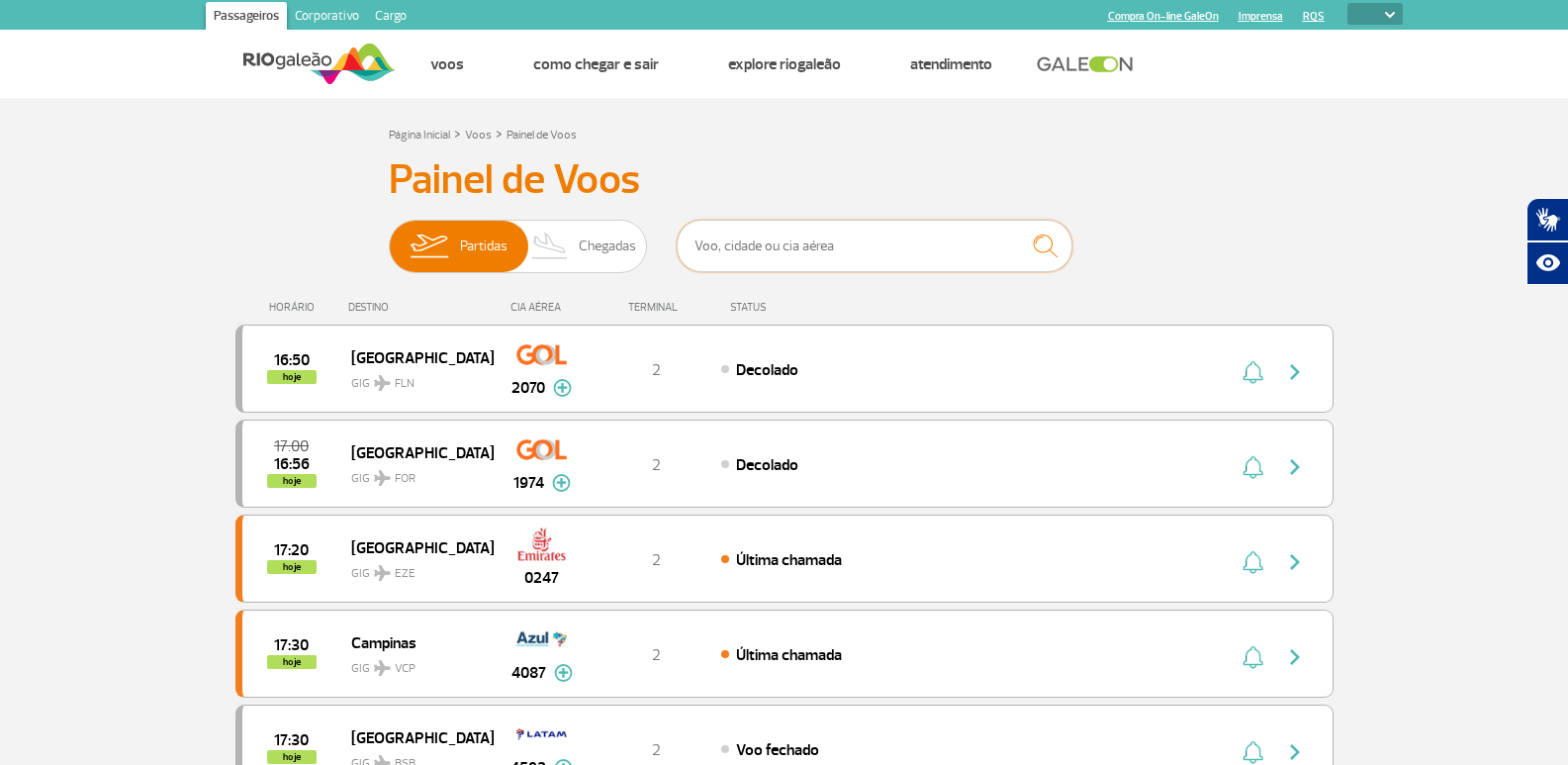
click at [759, 258] on input "text" at bounding box center [874, 245] width 396 height 53
type input "[GEOGRAPHIC_DATA]"
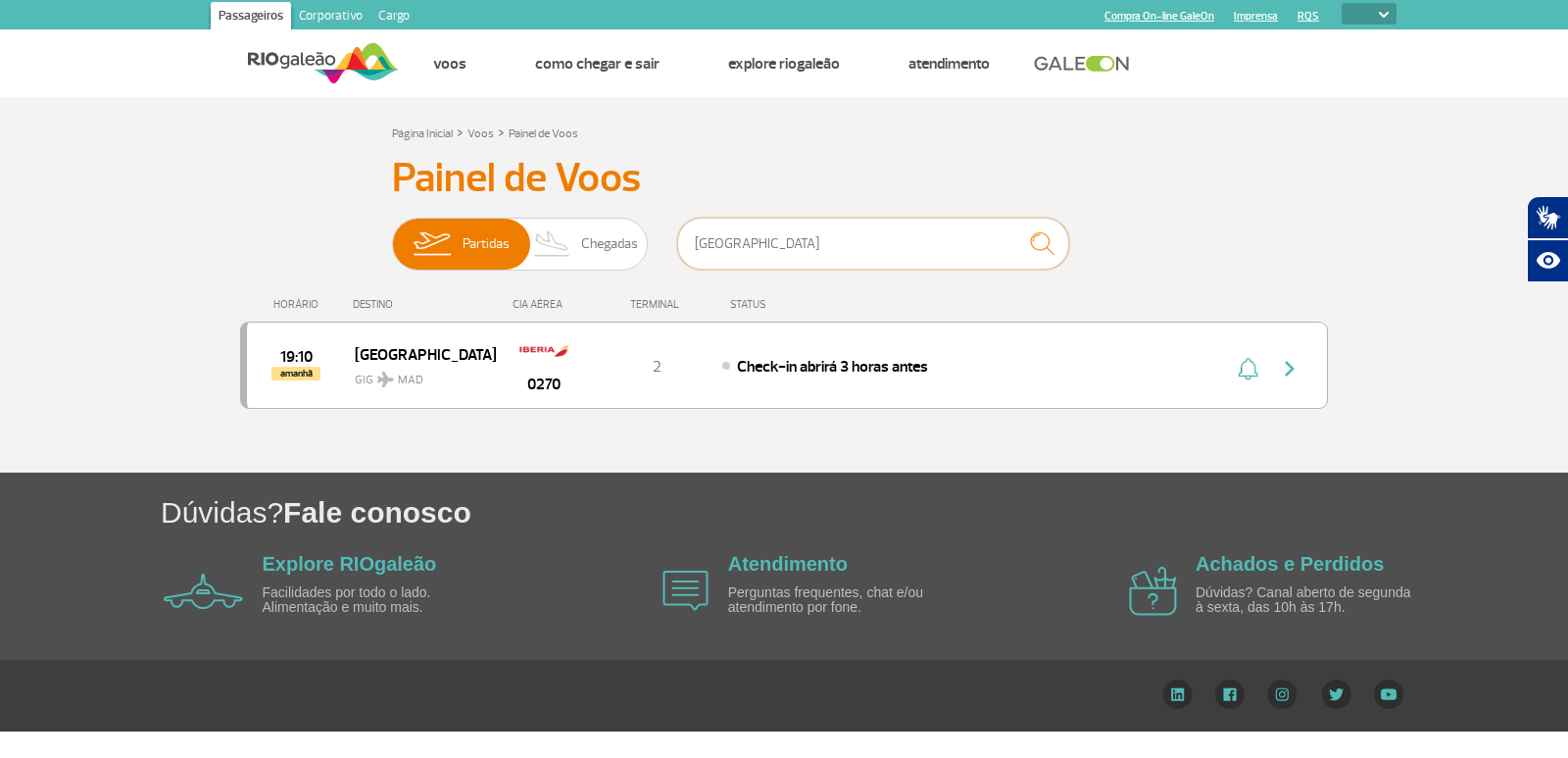
click at [1003, 230] on input "[GEOGRAPHIC_DATA]" at bounding box center [872, 243] width 392 height 52
click at [557, 238] on div "Partidas Chegadas madrid" at bounding box center [784, 247] width 784 height 59
click at [607, 225] on span "Chegadas" at bounding box center [610, 244] width 57 height 51
click at [392, 234] on input "Partidas Chegadas" at bounding box center [392, 234] width 0 height 0
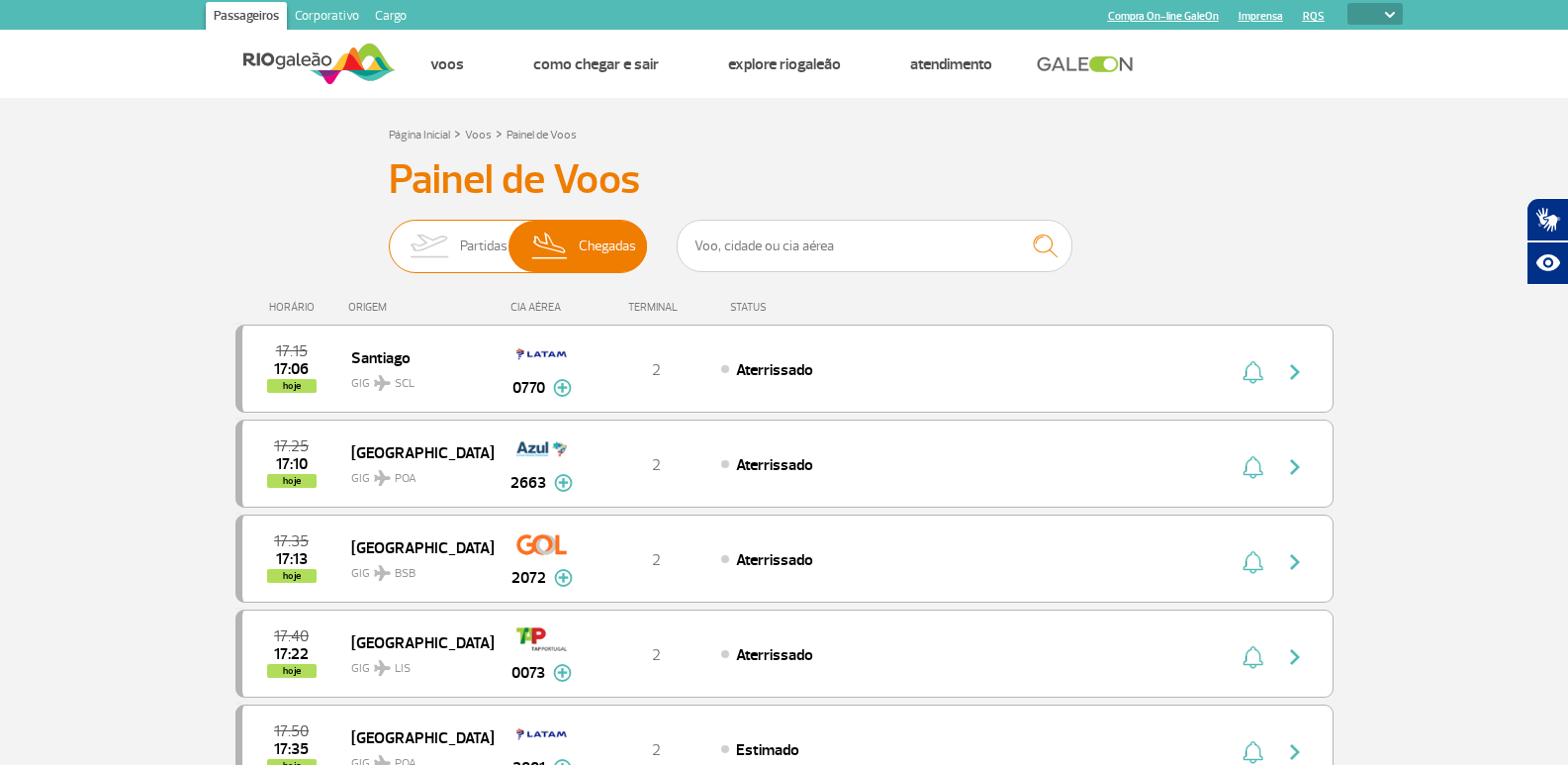
click at [575, 249] on img at bounding box center [551, 246] width 59 height 52
click at [389, 236] on input "Partidas Chegadas" at bounding box center [389, 236] width 0 height 0
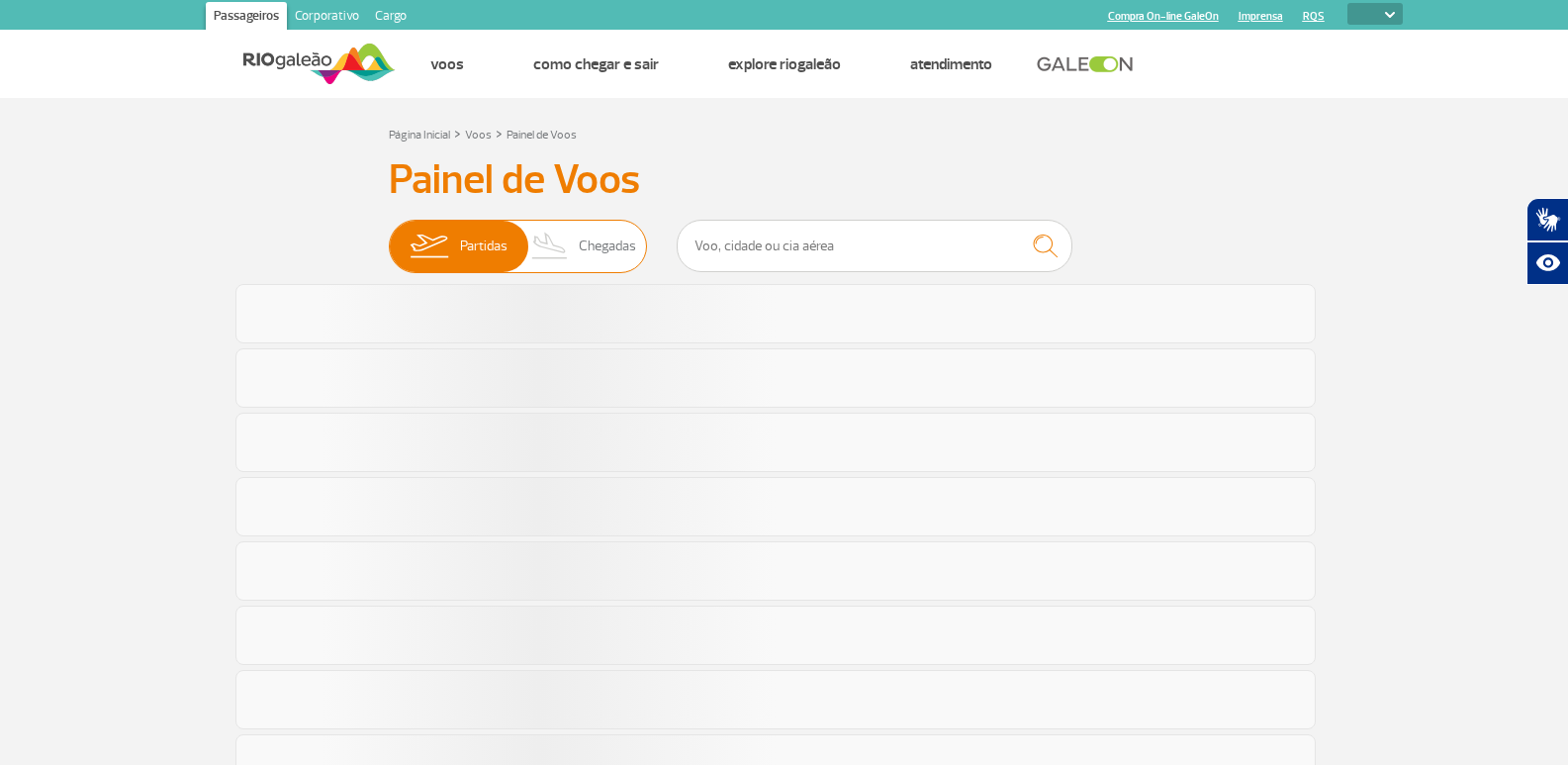
click at [586, 252] on span "Chegadas" at bounding box center [607, 246] width 58 height 52
click at [389, 236] on input "Partidas Chegadas" at bounding box center [389, 236] width 0 height 0
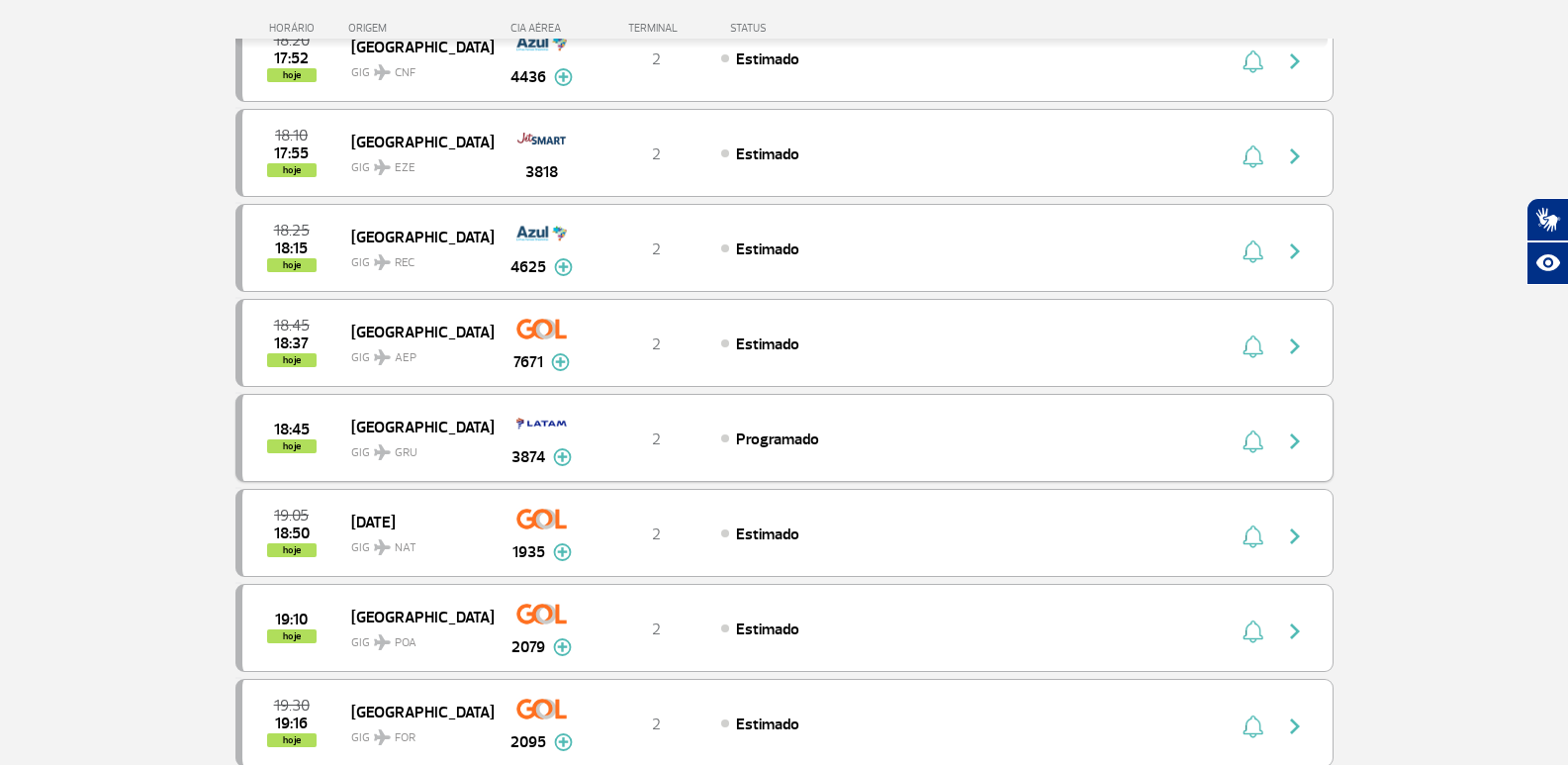
scroll to position [1187, 0]
